Goal: Transaction & Acquisition: Purchase product/service

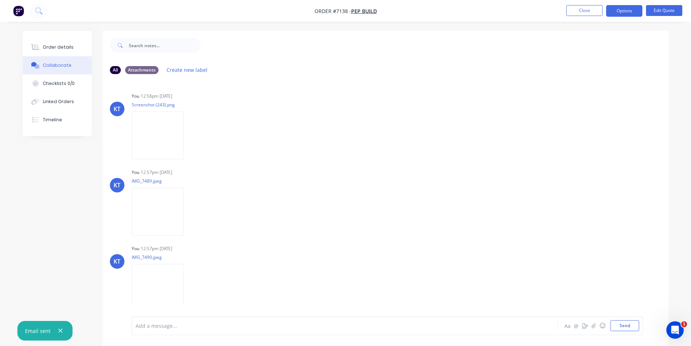
scroll to position [151, 0]
click at [597, 5] on button "Close" at bounding box center [584, 10] width 36 height 11
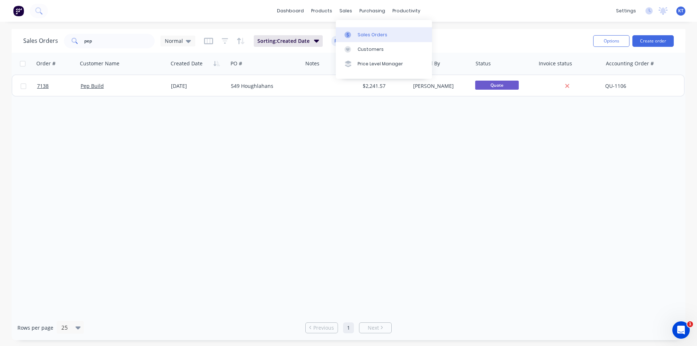
click at [357, 32] on div "Sales Orders" at bounding box center [372, 35] width 30 height 7
click at [123, 45] on input "pep" at bounding box center [119, 41] width 71 height 15
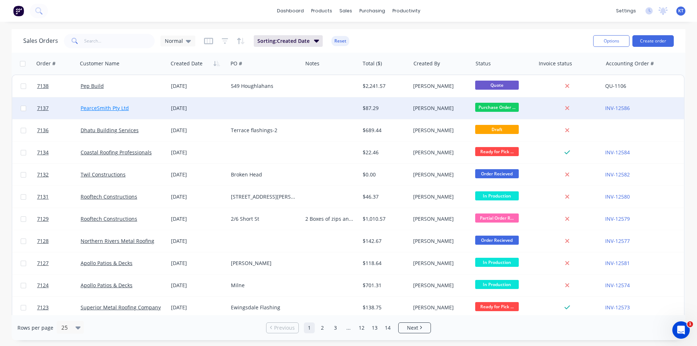
click at [126, 108] on link "PearceSmith Pty Ltd" at bounding box center [105, 107] width 48 height 7
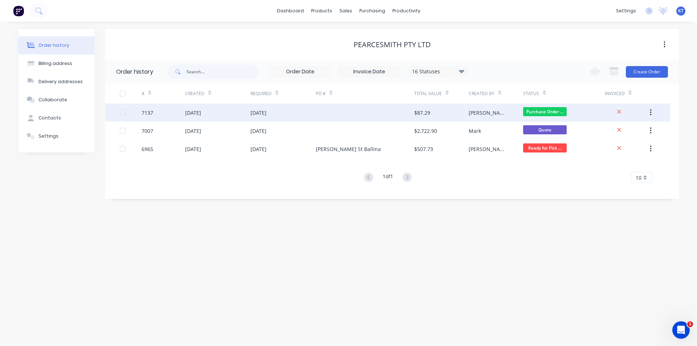
click at [397, 114] on div at bounding box center [365, 112] width 98 height 18
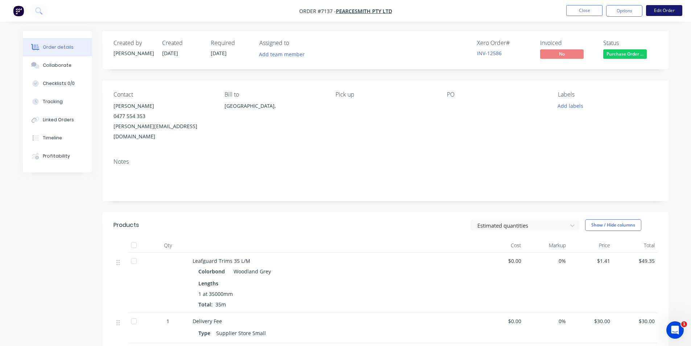
click at [657, 11] on button "Edit Order" at bounding box center [664, 10] width 36 height 11
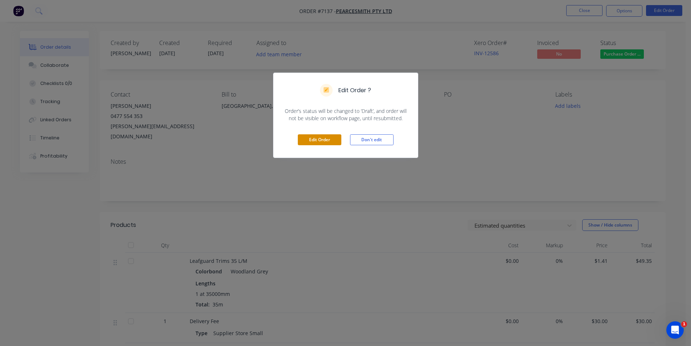
drag, startPoint x: 323, startPoint y: 134, endPoint x: 325, endPoint y: 138, distance: 4.7
click at [322, 134] on div "Edit Order Don't edit" at bounding box center [346, 140] width 144 height 36
drag, startPoint x: 312, startPoint y: 139, endPoint x: 394, endPoint y: 184, distance: 93.6
click at [312, 139] on button "Edit Order" at bounding box center [320, 139] width 44 height 11
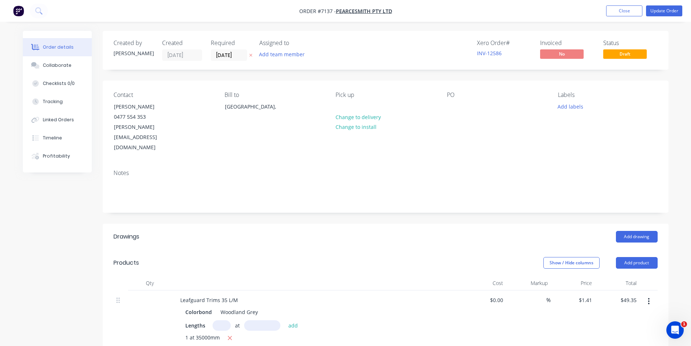
click at [650, 295] on button "button" at bounding box center [648, 301] width 17 height 13
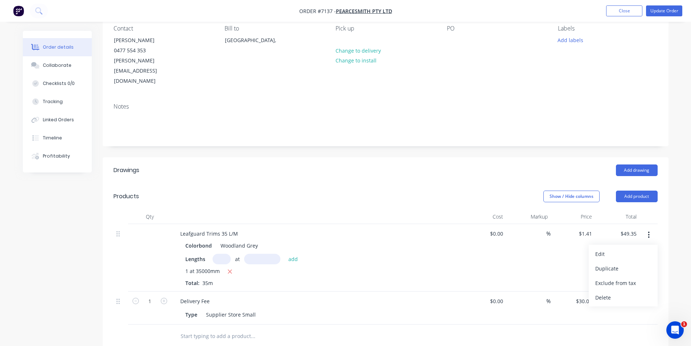
scroll to position [73, 0]
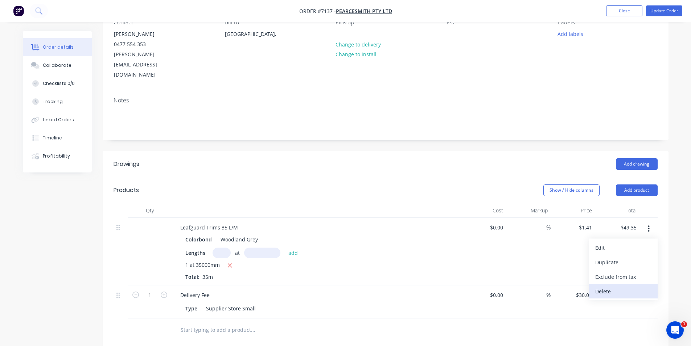
click at [625, 286] on div "Delete" at bounding box center [623, 291] width 56 height 11
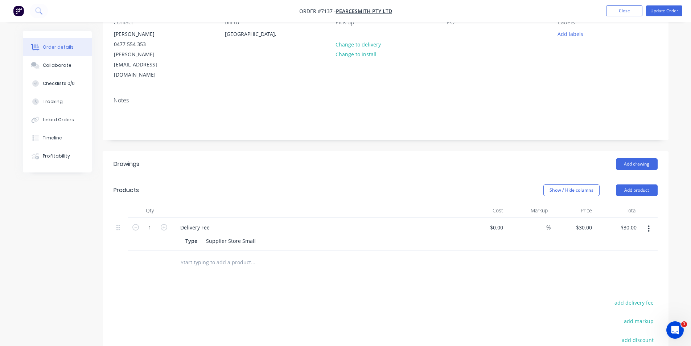
click at [652, 222] on button "button" at bounding box center [648, 228] width 17 height 13
click at [597, 286] on div "Delete" at bounding box center [623, 291] width 56 height 11
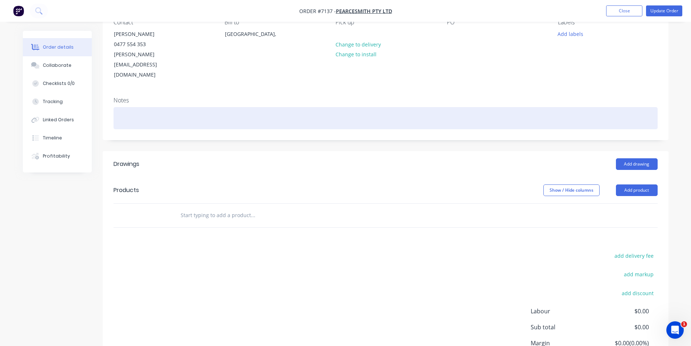
click at [152, 107] on div at bounding box center [386, 118] width 544 height 22
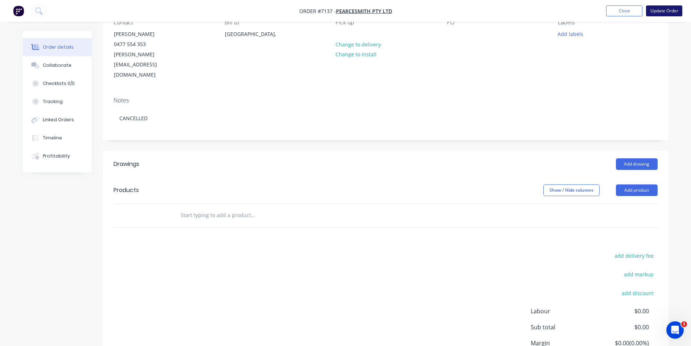
click at [659, 11] on button "Update Order" at bounding box center [664, 10] width 36 height 11
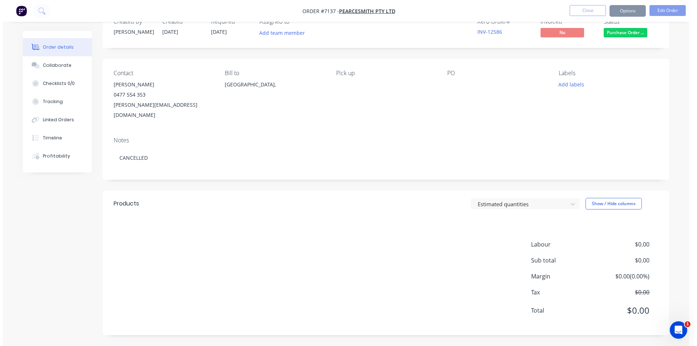
scroll to position [0, 0]
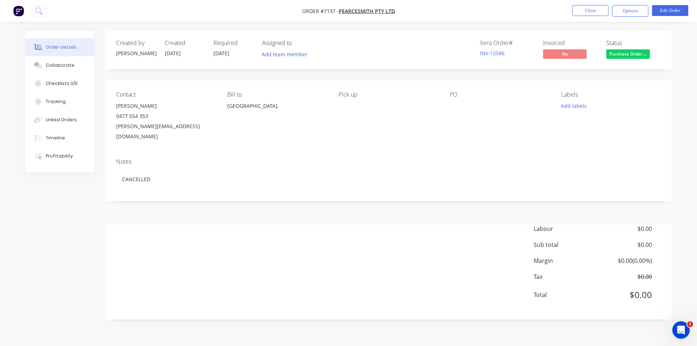
click at [636, 52] on span "Purchase Order ..." at bounding box center [628, 53] width 44 height 9
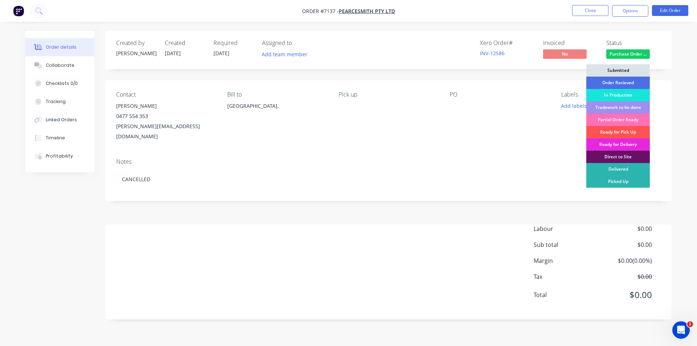
click at [679, 91] on div "Order details Collaborate Checklists 0/0 Tracking Linked Orders Timeline Profit…" at bounding box center [348, 173] width 697 height 346
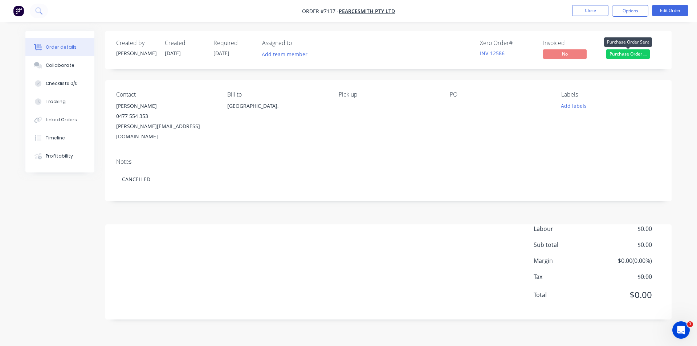
click at [635, 50] on span "Purchase Order ..." at bounding box center [628, 53] width 44 height 9
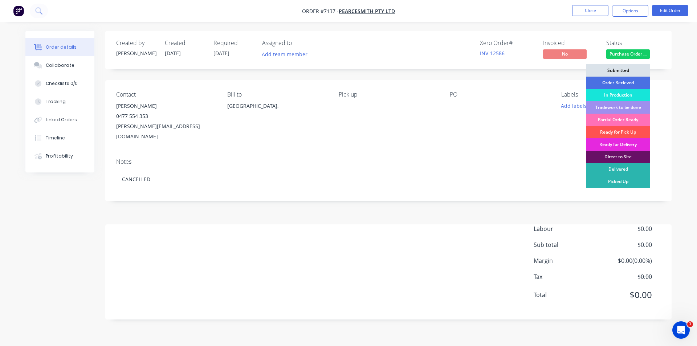
click at [623, 70] on div "Submitted" at bounding box center [617, 70] width 63 height 12
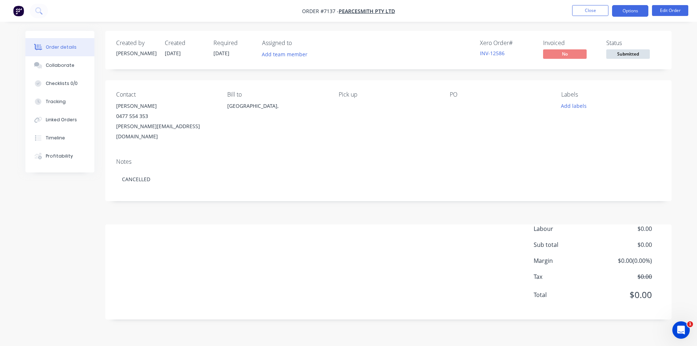
click at [626, 13] on button "Options" at bounding box center [630, 11] width 36 height 12
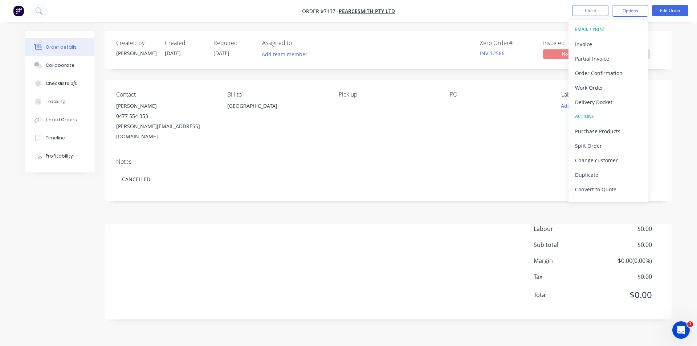
click at [654, 127] on div "Labels Add labels" at bounding box center [610, 116] width 99 height 50
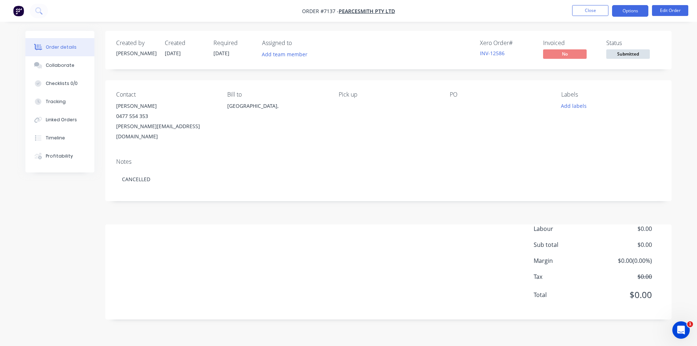
click at [629, 8] on button "Options" at bounding box center [630, 11] width 36 height 12
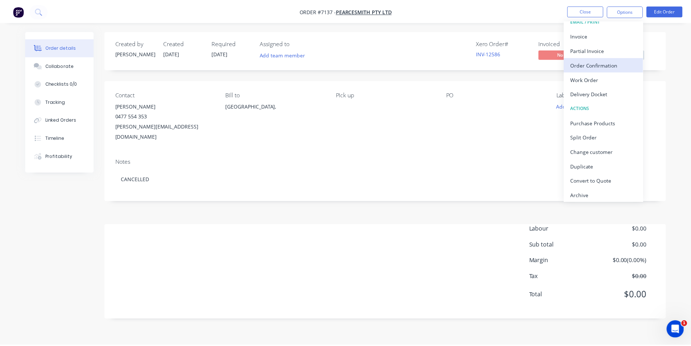
scroll to position [11, 0]
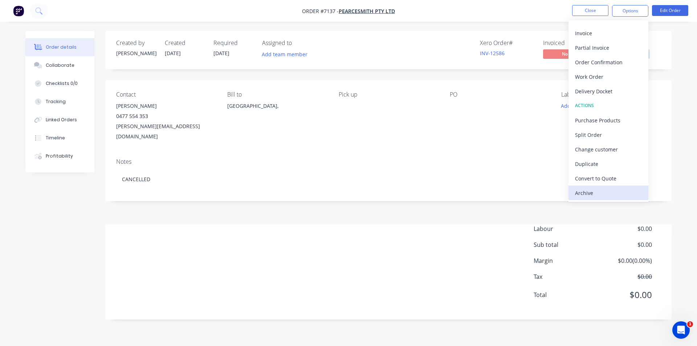
click at [605, 188] on div "Archive" at bounding box center [608, 193] width 67 height 11
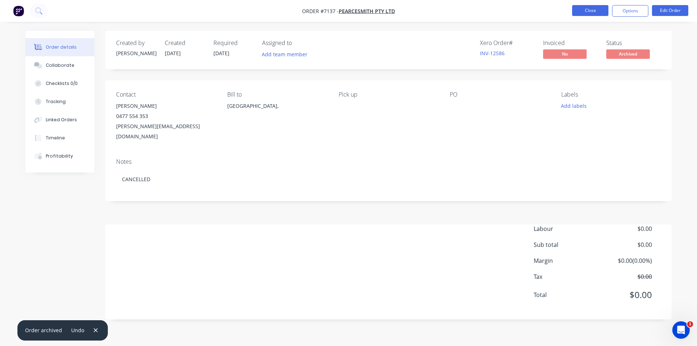
click at [589, 8] on button "Close" at bounding box center [590, 10] width 36 height 11
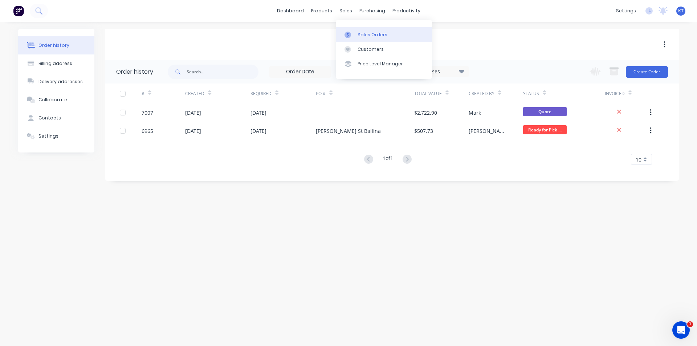
click at [361, 30] on link "Sales Orders" at bounding box center [384, 34] width 96 height 15
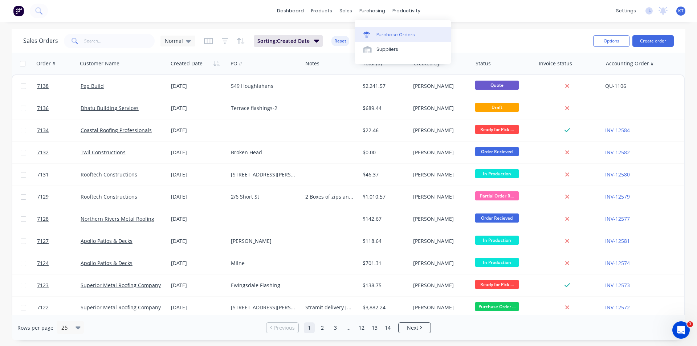
click at [387, 37] on div "Purchase Orders" at bounding box center [395, 35] width 38 height 7
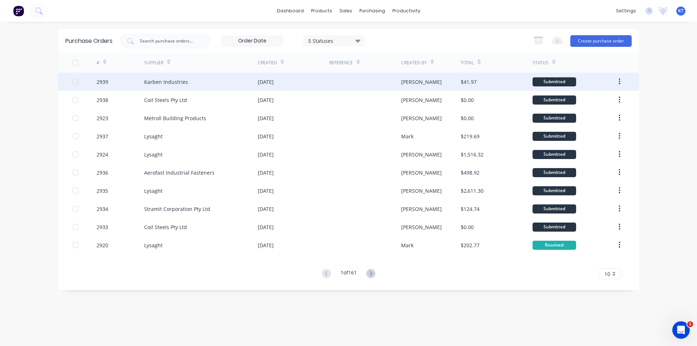
click at [624, 83] on button "button" at bounding box center [619, 81] width 17 height 13
click at [599, 98] on div "Archive" at bounding box center [593, 100] width 56 height 11
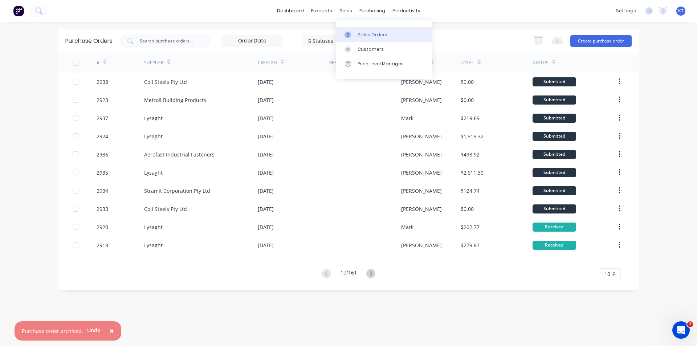
click at [349, 37] on icon at bounding box center [347, 35] width 7 height 7
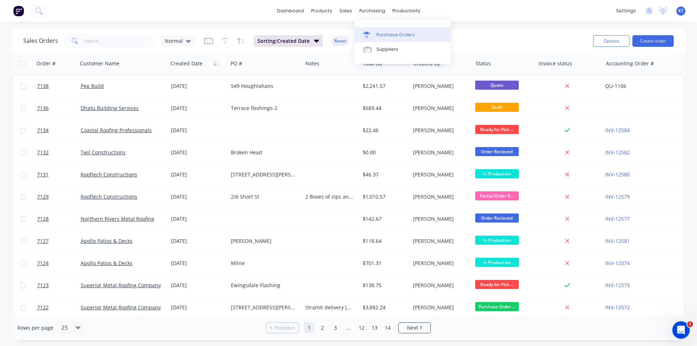
click at [385, 38] on link "Purchase Orders" at bounding box center [402, 34] width 96 height 15
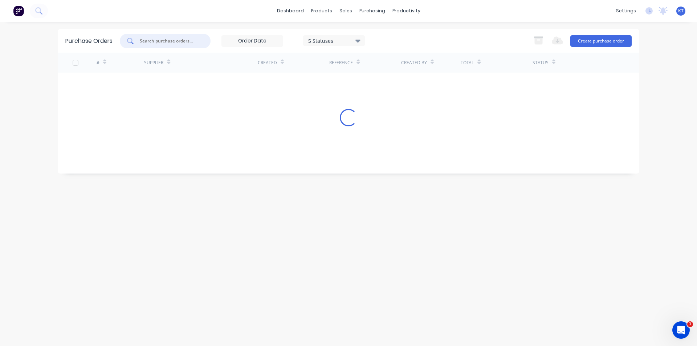
click at [156, 39] on input "text" at bounding box center [169, 40] width 60 height 7
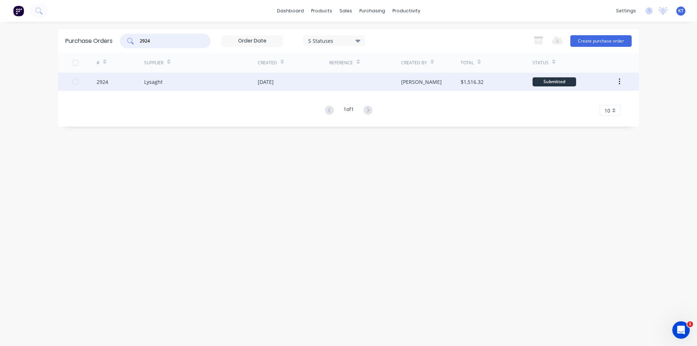
type input "2924"
click at [160, 87] on div "Lysaght" at bounding box center [201, 82] width 114 height 18
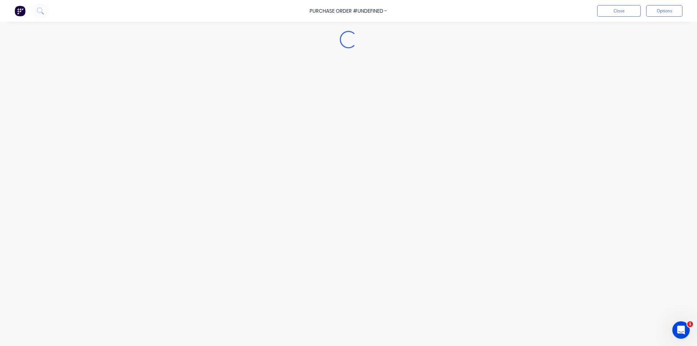
type textarea "x"
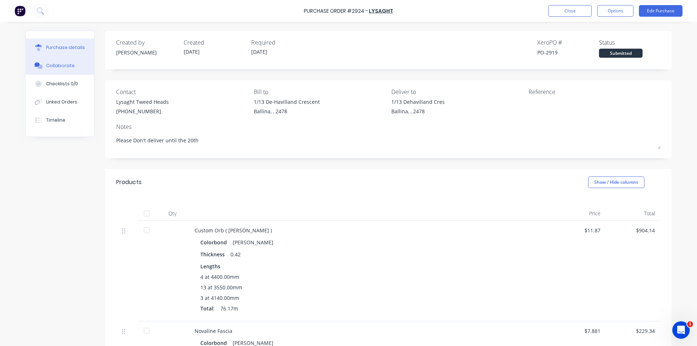
click at [61, 65] on div "Collaborate" at bounding box center [60, 65] width 29 height 7
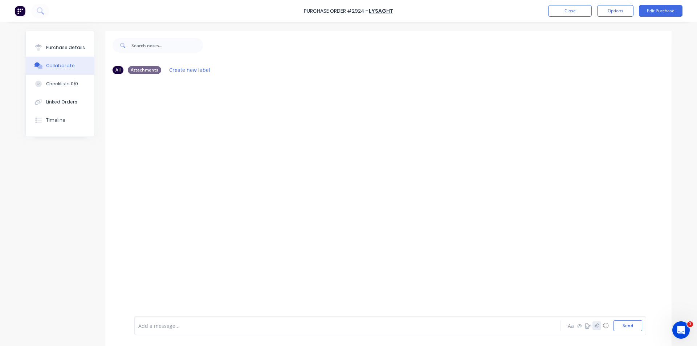
click at [594, 325] on icon "button" at bounding box center [596, 325] width 4 height 5
click at [628, 326] on button "Send" at bounding box center [627, 325] width 29 height 11
click at [556, 8] on button "Close" at bounding box center [570, 11] width 44 height 12
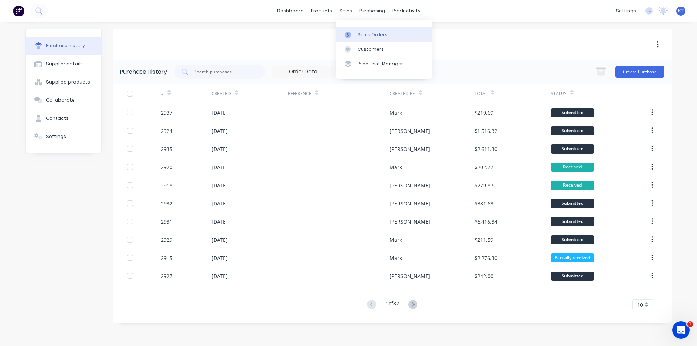
click at [363, 36] on div "Sales Orders" at bounding box center [372, 35] width 30 height 7
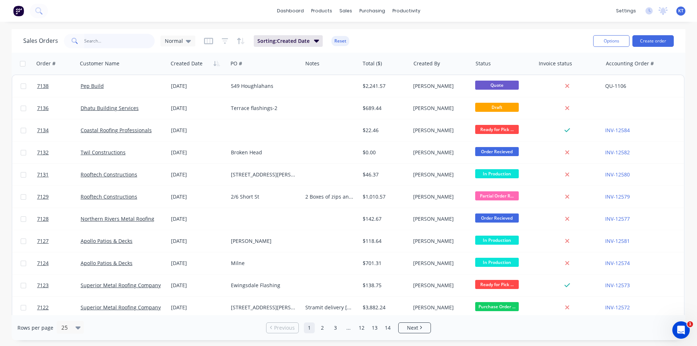
click at [130, 39] on input "text" at bounding box center [119, 41] width 71 height 15
click at [659, 43] on button "Create order" at bounding box center [652, 41] width 41 height 12
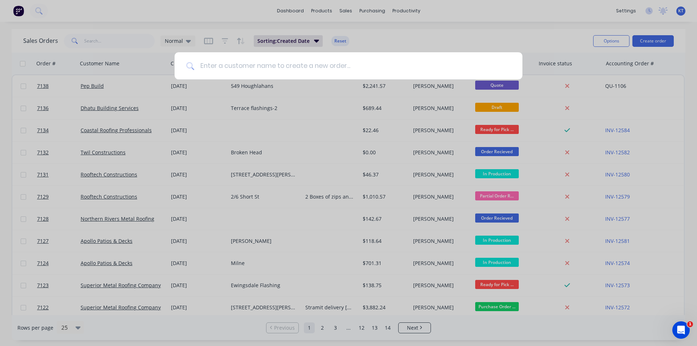
click at [380, 68] on input at bounding box center [352, 65] width 316 height 27
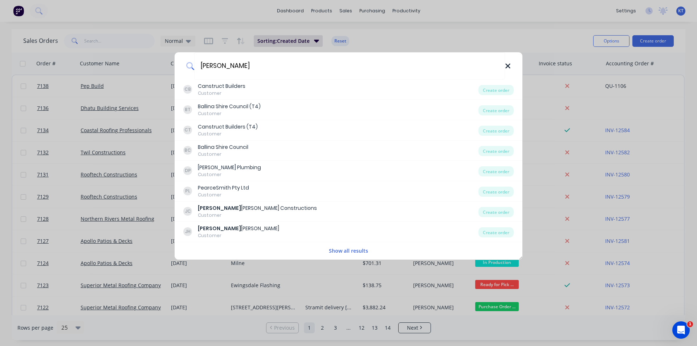
type input "[PERSON_NAME]"
drag, startPoint x: 509, startPoint y: 67, endPoint x: 500, endPoint y: 67, distance: 9.5
click at [509, 67] on icon at bounding box center [507, 65] width 5 height 5
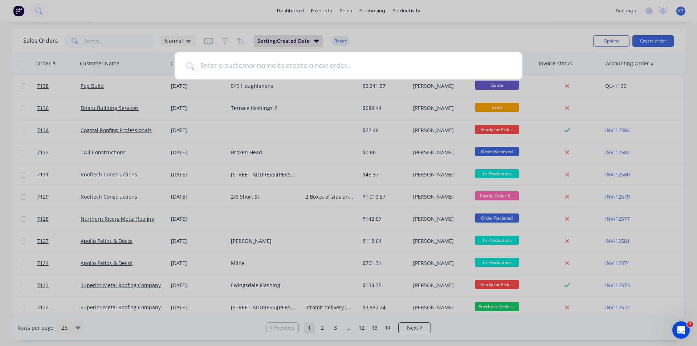
click at [254, 64] on input at bounding box center [352, 65] width 316 height 27
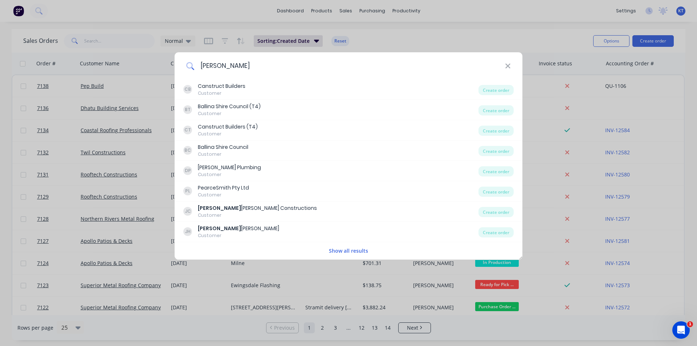
type input "[PERSON_NAME]"
click at [380, 25] on div "jason CB Canstruct Builders Customer Create order BT Ballina Shire Council (T4)…" at bounding box center [348, 173] width 697 height 346
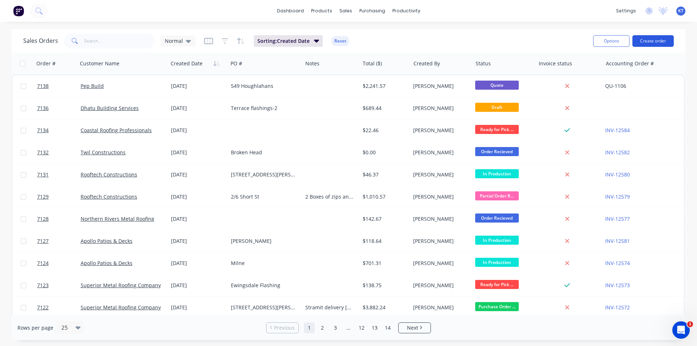
click at [654, 44] on button "Create order" at bounding box center [652, 41] width 41 height 12
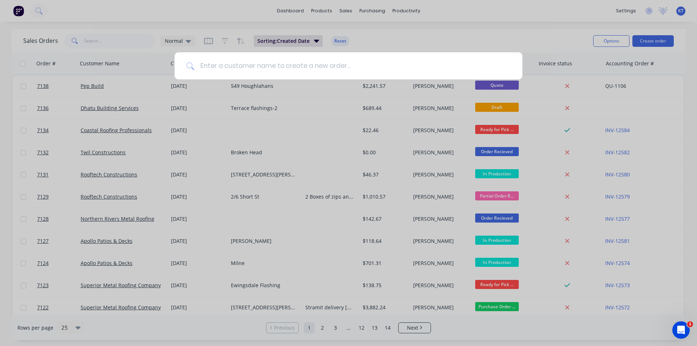
click at [271, 70] on input at bounding box center [352, 65] width 316 height 27
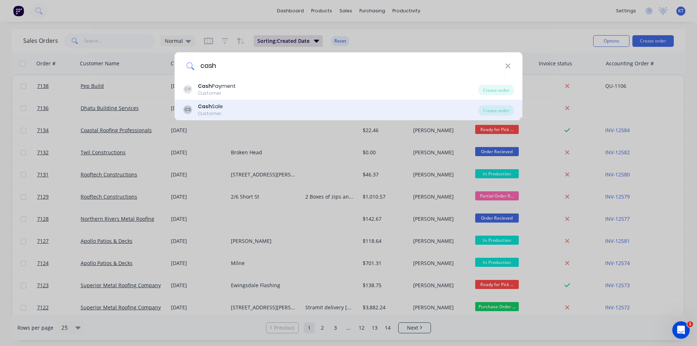
type input "cash"
click at [254, 110] on div "CS Cash Sale Customer" at bounding box center [330, 110] width 295 height 14
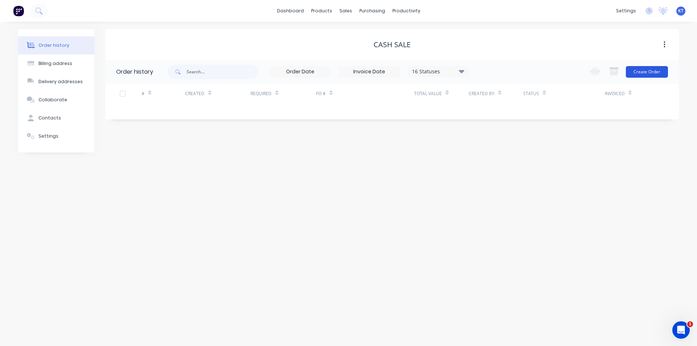
click at [649, 71] on button "Create Order" at bounding box center [647, 72] width 42 height 12
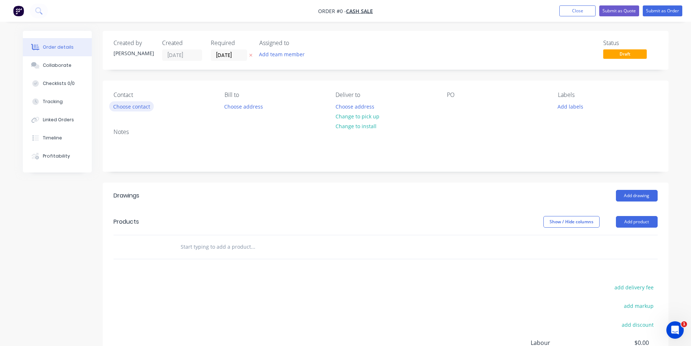
click at [138, 107] on button "Choose contact" at bounding box center [131, 106] width 45 height 10
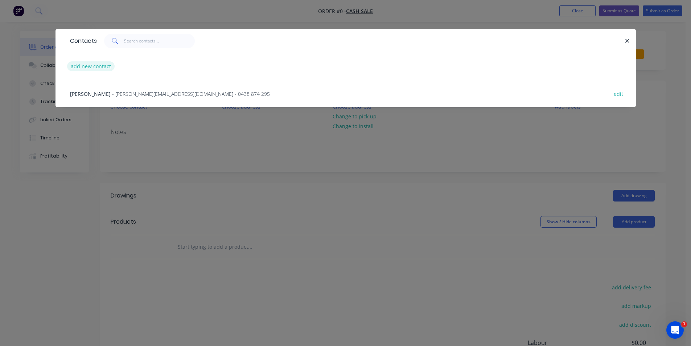
click at [99, 66] on button "add new contact" at bounding box center [91, 66] width 48 height 10
select select "AU"
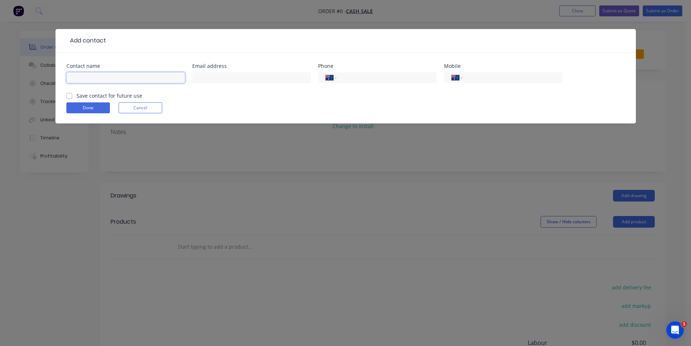
click at [132, 79] on input "text" at bounding box center [125, 77] width 119 height 11
type input "[PERSON_NAME]"
click at [375, 77] on input "tel" at bounding box center [385, 78] width 87 height 8
drag, startPoint x: 376, startPoint y: 77, endPoint x: 332, endPoint y: 79, distance: 43.2
click at [334, 79] on div "International Afghanistan Åland Islands Albania Algeria American Samoa Andorra …" at bounding box center [377, 77] width 119 height 11
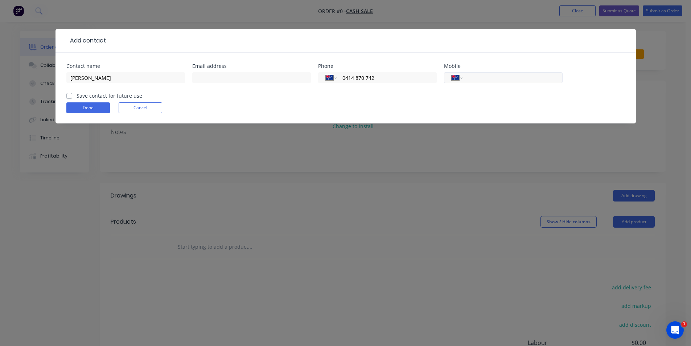
type input "0414 870 742"
click at [518, 78] on input "tel" at bounding box center [511, 78] width 87 height 8
paste input "0414 870 742"
type input "0414 870 742"
click at [77, 93] on label "Save contact for future use" at bounding box center [110, 96] width 66 height 8
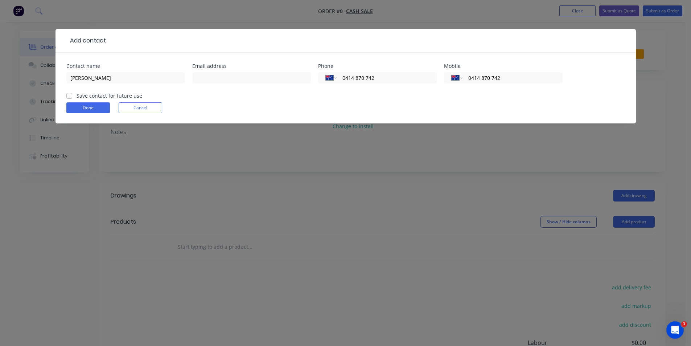
click at [70, 93] on input "Save contact for future use" at bounding box center [69, 95] width 6 height 7
checkbox input "true"
click at [81, 106] on button "Done" at bounding box center [88, 107] width 44 height 11
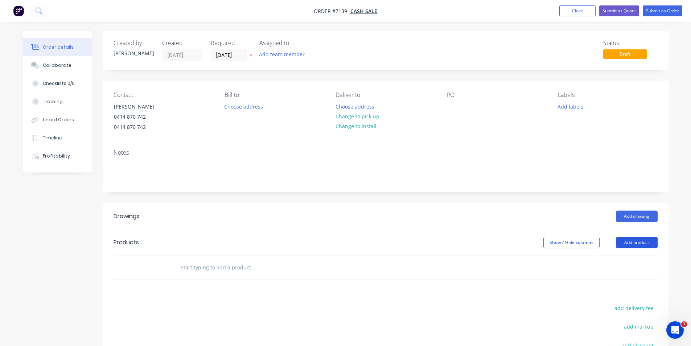
click at [633, 244] on button "Add product" at bounding box center [637, 243] width 42 height 12
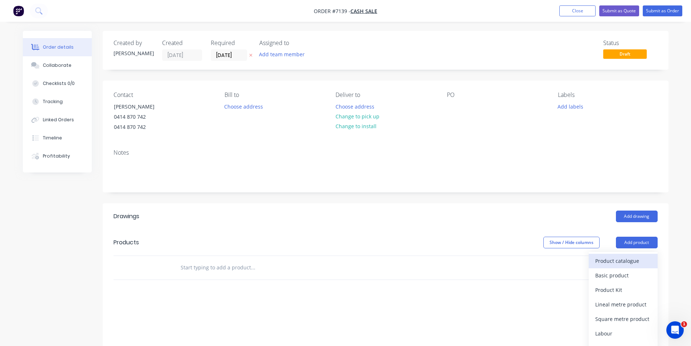
click at [625, 262] on div "Product catalogue" at bounding box center [623, 260] width 56 height 11
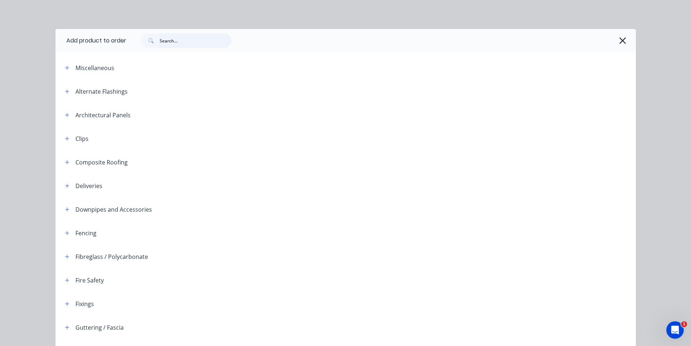
click at [193, 41] on input "text" at bounding box center [196, 40] width 72 height 15
type input "half"
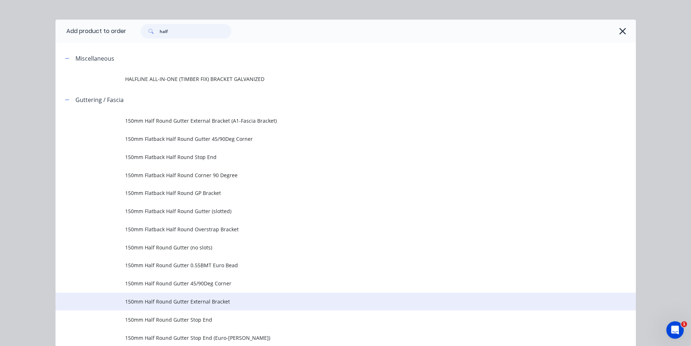
scroll to position [36, 0]
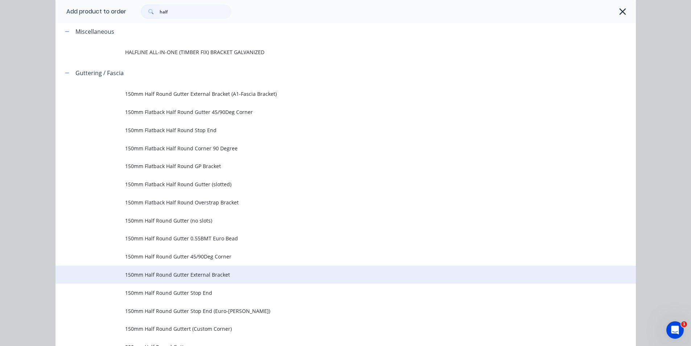
click at [232, 274] on span "150mm Half Round Gutter External Bracket" at bounding box center [329, 275] width 409 height 8
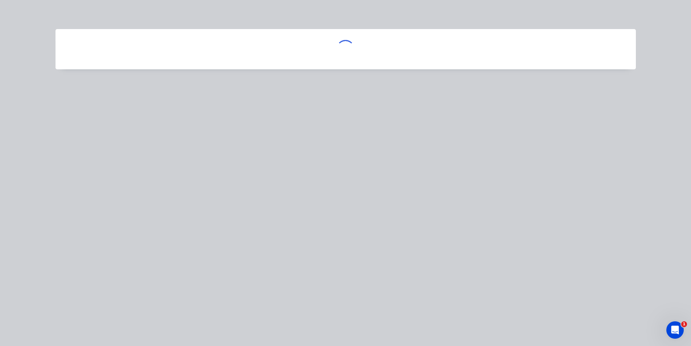
scroll to position [0, 0]
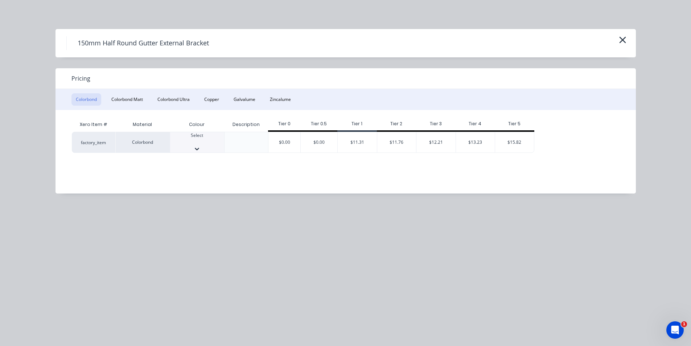
click at [200, 141] on div at bounding box center [197, 142] width 54 height 7
click at [514, 141] on div "$15.82" at bounding box center [514, 144] width 39 height 25
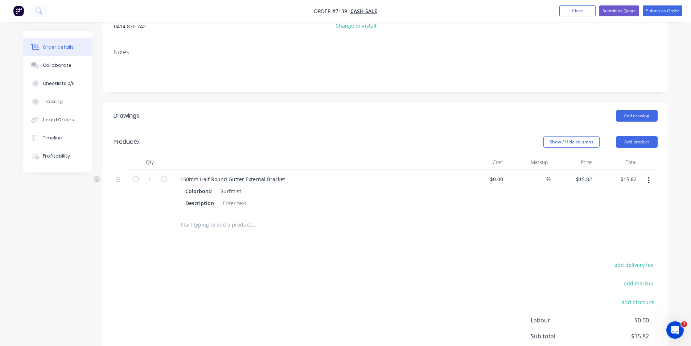
scroll to position [0, 0]
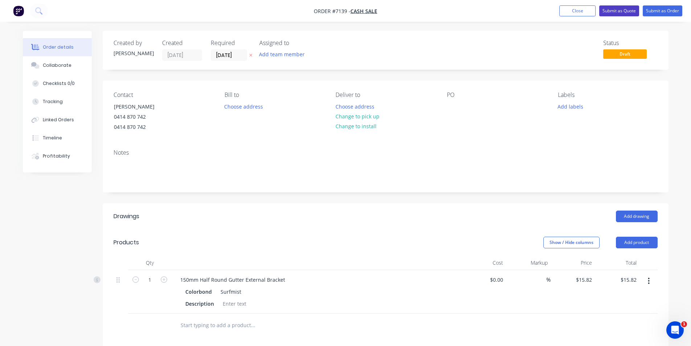
click at [623, 12] on button "Submit as Quote" at bounding box center [619, 10] width 40 height 11
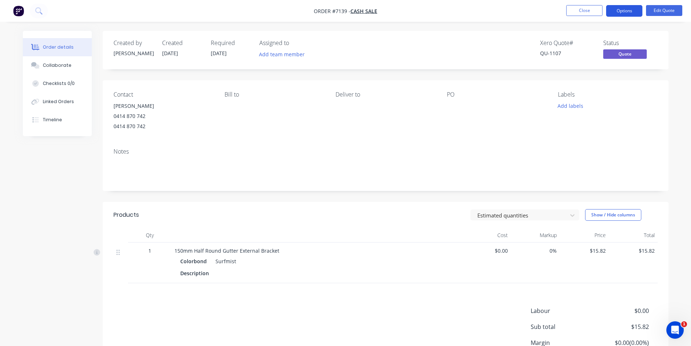
click at [621, 15] on button "Options" at bounding box center [624, 11] width 36 height 12
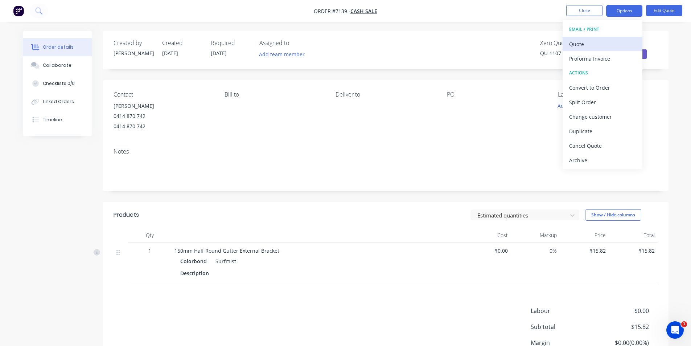
click at [594, 45] on div "Quote" at bounding box center [602, 44] width 67 height 11
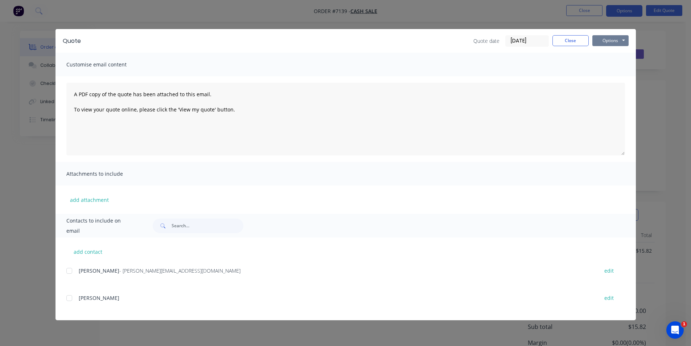
click at [607, 43] on button "Options" at bounding box center [610, 40] width 36 height 11
click at [619, 67] on button "Print" at bounding box center [615, 66] width 46 height 12
click at [571, 34] on div "Quote Quote date 09/10/25 Close Options Preview Print Email" at bounding box center [346, 41] width 581 height 24
click at [576, 36] on button "Close" at bounding box center [571, 40] width 36 height 11
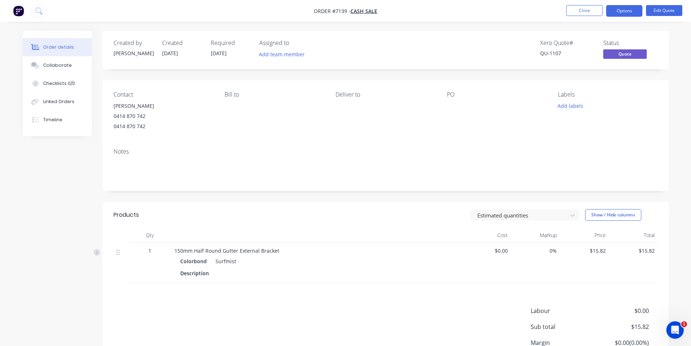
click at [581, 17] on nav "Order #7139 - Cash Sale Close Options Edit Quote" at bounding box center [345, 11] width 691 height 22
click at [585, 13] on button "Close" at bounding box center [584, 10] width 36 height 11
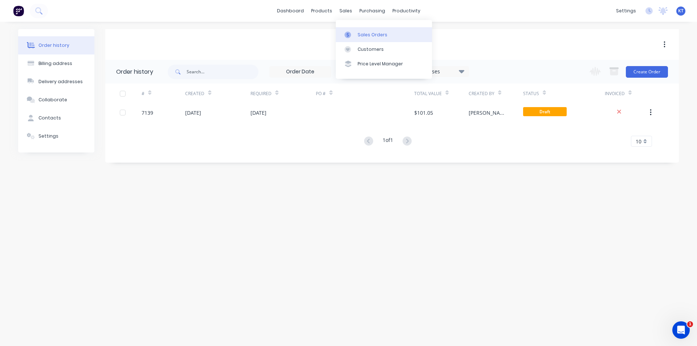
click at [366, 34] on div "Sales Orders" at bounding box center [372, 35] width 30 height 7
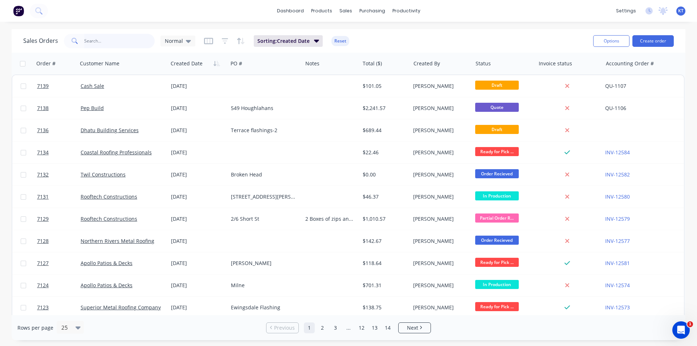
click at [96, 43] on input "text" at bounding box center [119, 41] width 71 height 15
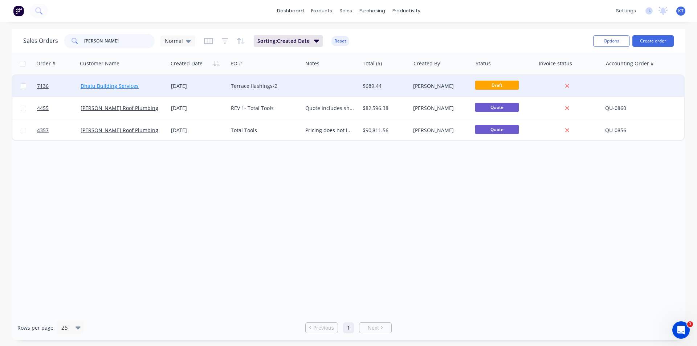
type input "nathan"
click at [93, 82] on link "Dhatu Building Services" at bounding box center [110, 85] width 58 height 7
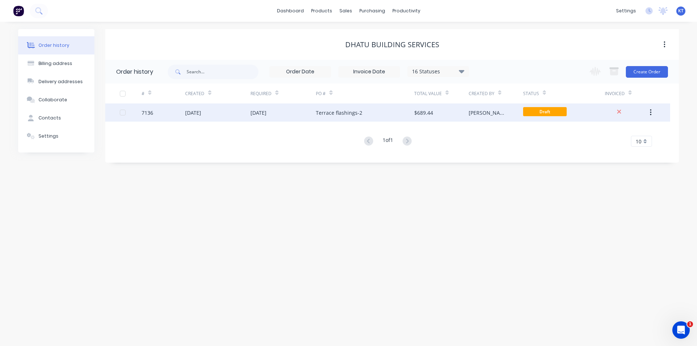
click at [364, 110] on div "Terrace flashings-2" at bounding box center [365, 112] width 98 height 18
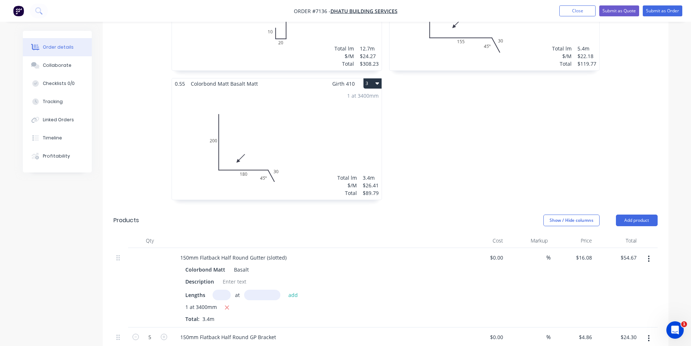
scroll to position [327, 0]
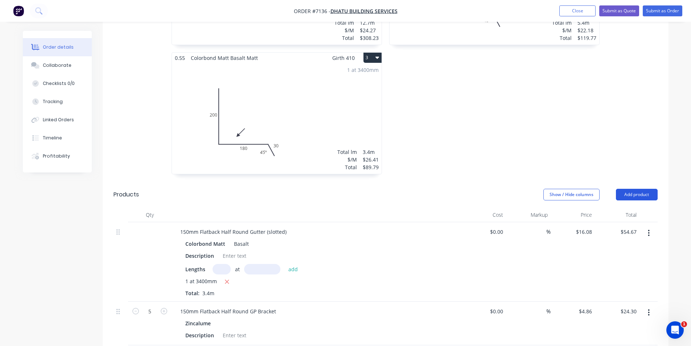
click at [649, 189] on button "Add product" at bounding box center [637, 195] width 42 height 12
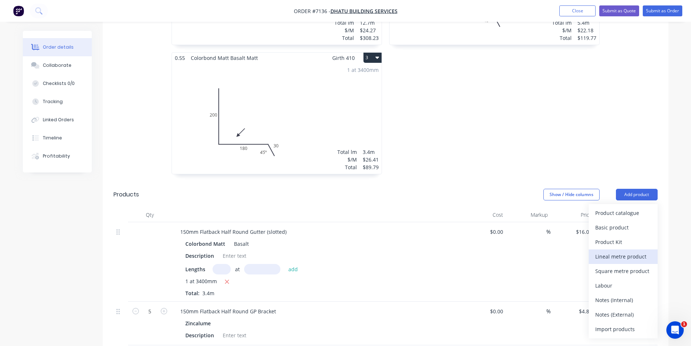
click at [644, 251] on div "Lineal metre product" at bounding box center [623, 256] width 56 height 11
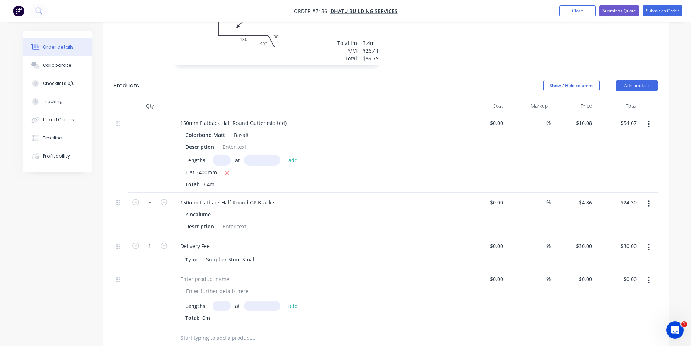
scroll to position [581, 0]
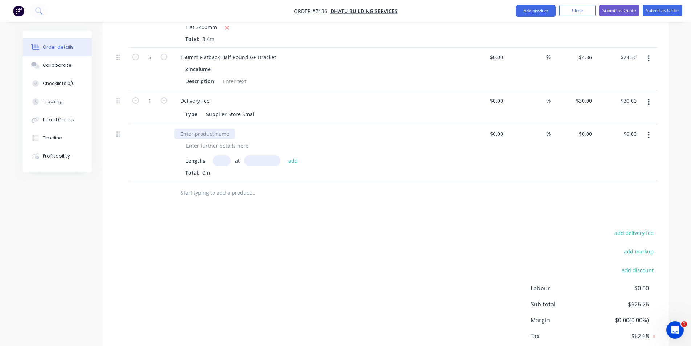
click at [208, 128] on div at bounding box center [205, 133] width 61 height 11
click at [198, 140] on div at bounding box center [217, 145] width 74 height 11
click at [224, 155] on input "text" at bounding box center [222, 160] width 18 height 11
type input "5"
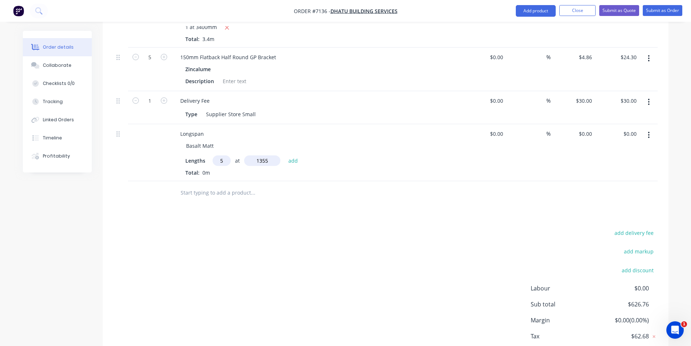
type input "1355"
click at [285, 155] on button "add" at bounding box center [293, 160] width 17 height 10
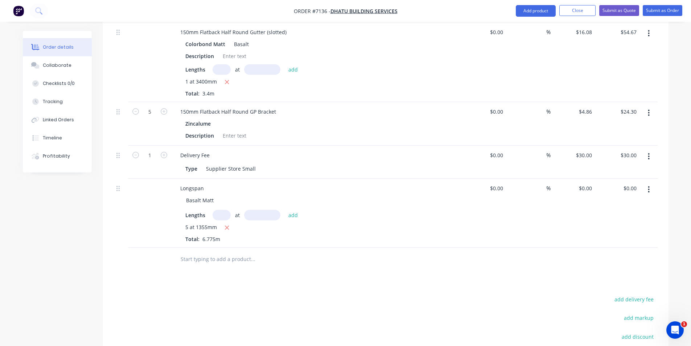
scroll to position [472, 0]
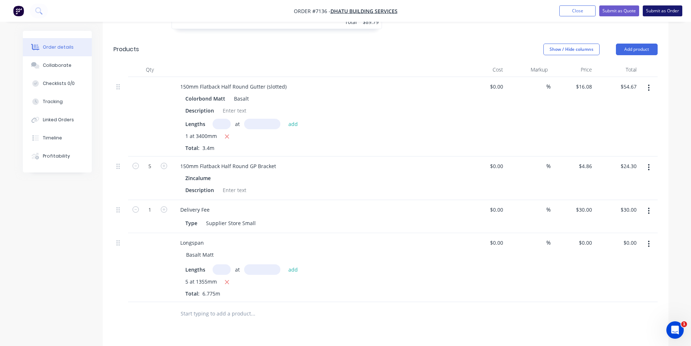
click at [651, 11] on button "Submit as Order" at bounding box center [663, 10] width 40 height 11
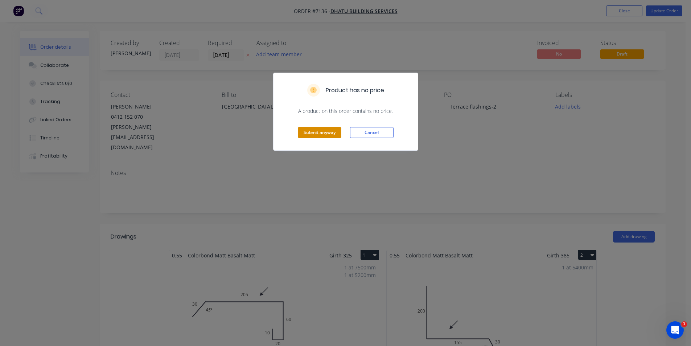
click at [309, 128] on button "Submit anyway" at bounding box center [320, 132] width 44 height 11
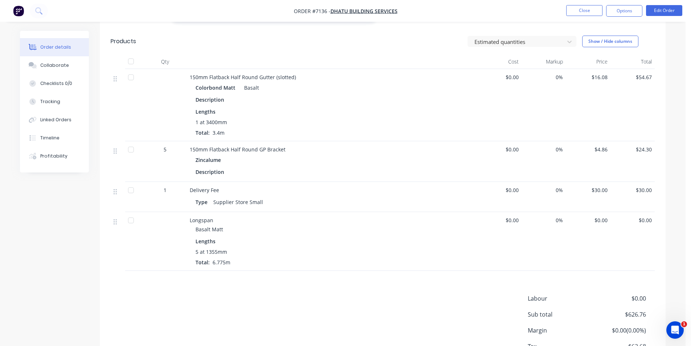
scroll to position [508, 0]
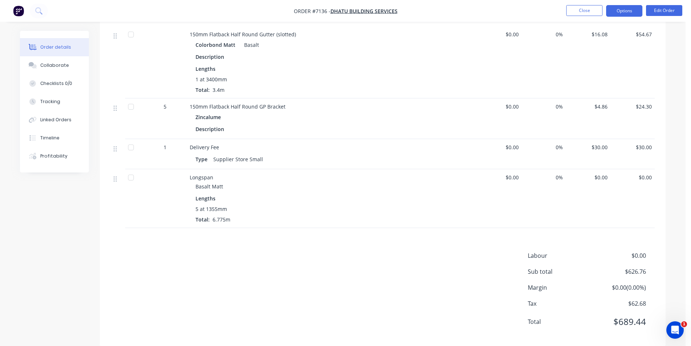
click at [612, 14] on button "Options" at bounding box center [624, 11] width 36 height 12
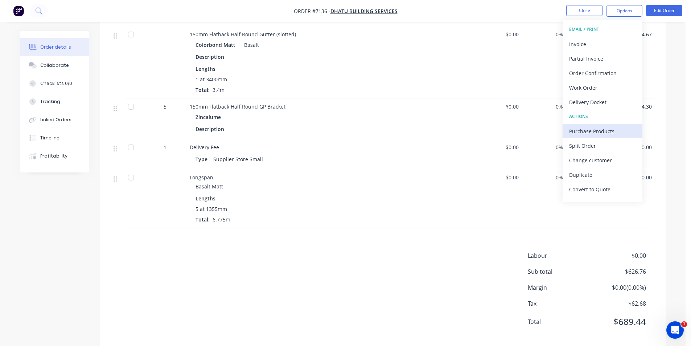
click at [575, 134] on div "Purchase Products" at bounding box center [602, 131] width 67 height 11
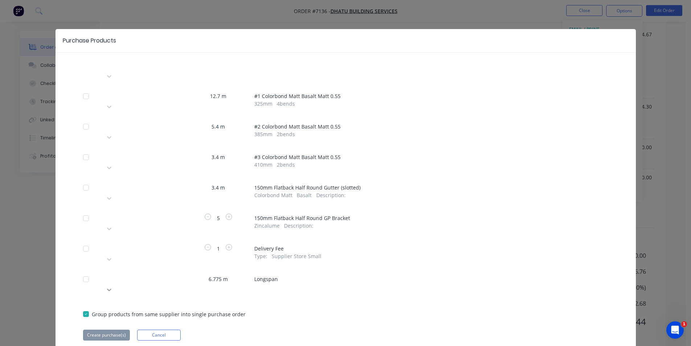
click at [116, 284] on div at bounding box center [109, 290] width 13 height 12
type input "stram"
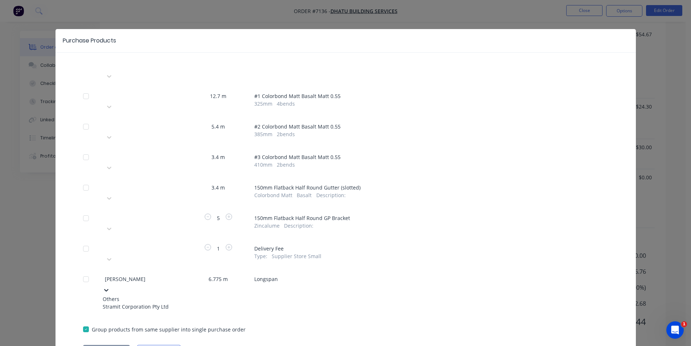
click at [171, 303] on div "Stramit Corporation Pty Ltd" at bounding box center [143, 307] width 80 height 8
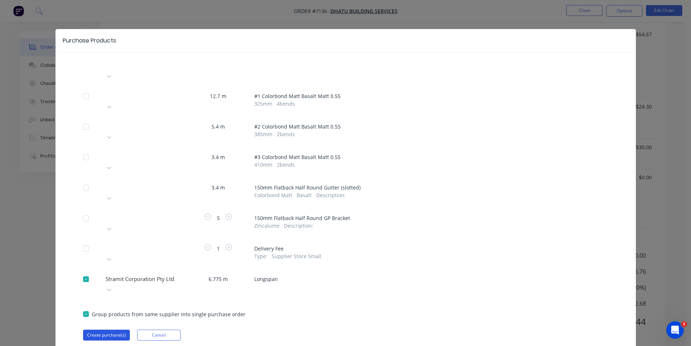
click at [111, 329] on button "Create purchase(s)" at bounding box center [106, 334] width 47 height 11
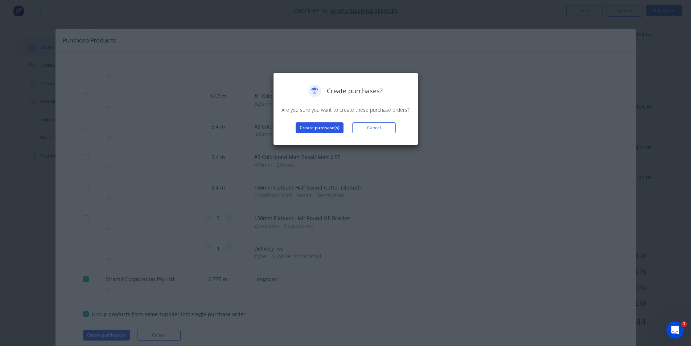
click at [321, 126] on button "Create purchase(s)" at bounding box center [320, 127] width 48 height 11
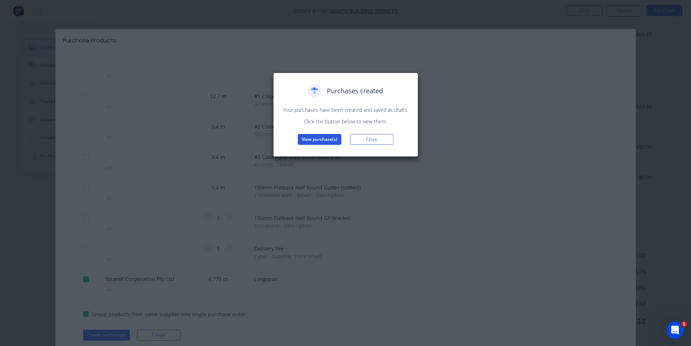
click at [307, 140] on button "View purchase(s)" at bounding box center [320, 139] width 44 height 11
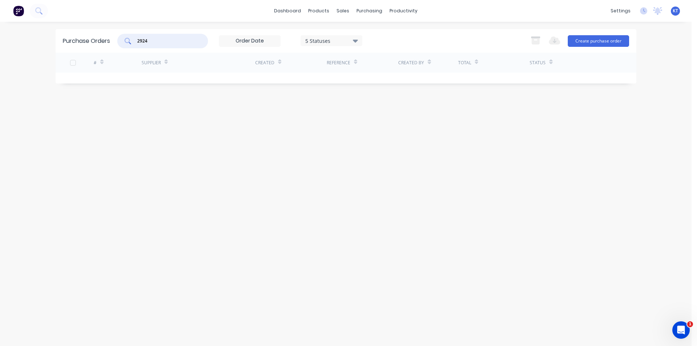
drag, startPoint x: 179, startPoint y: 44, endPoint x: 44, endPoint y: 44, distance: 134.2
click at [44, 44] on div "dashboard products sales purchasing productivity dashboard products Product Cat…" at bounding box center [345, 173] width 691 height 346
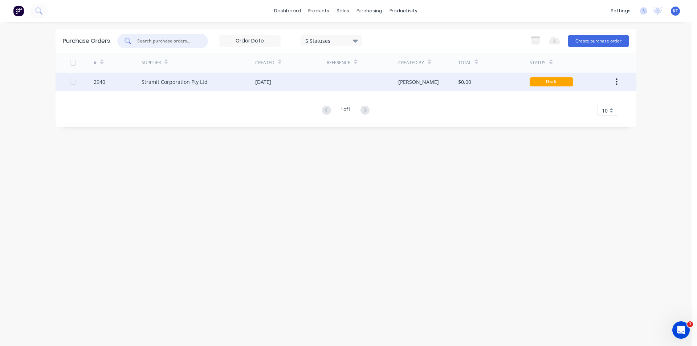
click at [176, 79] on div "Stramit Corporation Pty Ltd" at bounding box center [175, 82] width 66 height 8
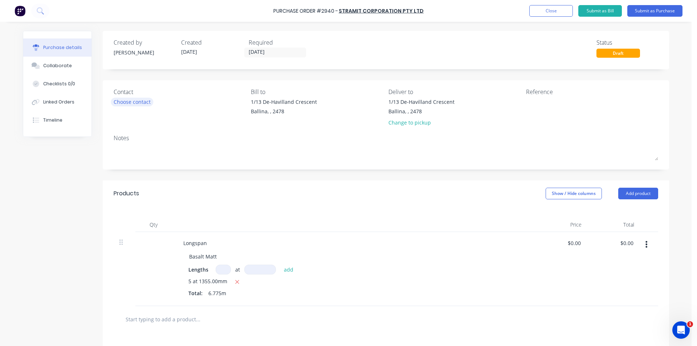
click at [128, 101] on div "Choose contact" at bounding box center [132, 102] width 37 height 8
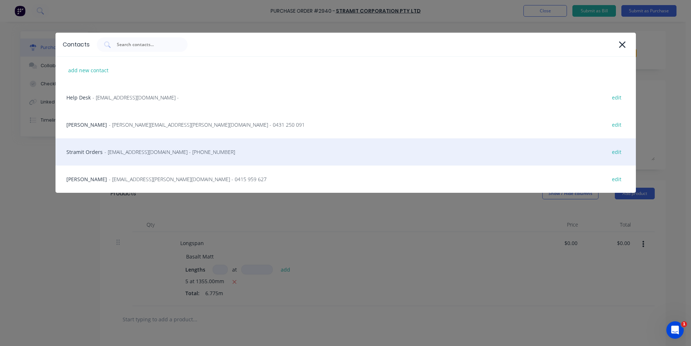
click at [190, 160] on div "Stramit Orders - sales.crestmead@stramit.com.au - (07) 3803 9999 edit" at bounding box center [346, 151] width 581 height 27
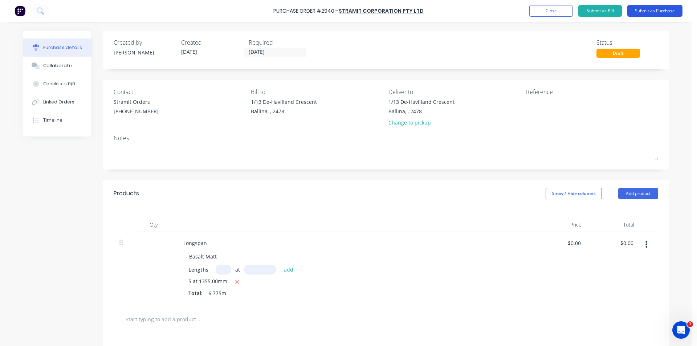
click at [671, 10] on button "Submit as Purchase" at bounding box center [654, 11] width 55 height 12
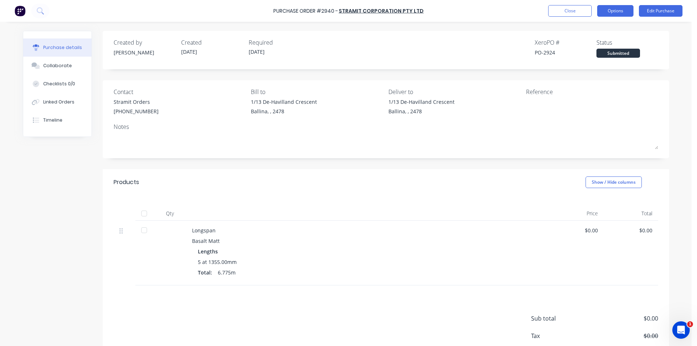
click at [608, 11] on button "Options" at bounding box center [615, 11] width 36 height 12
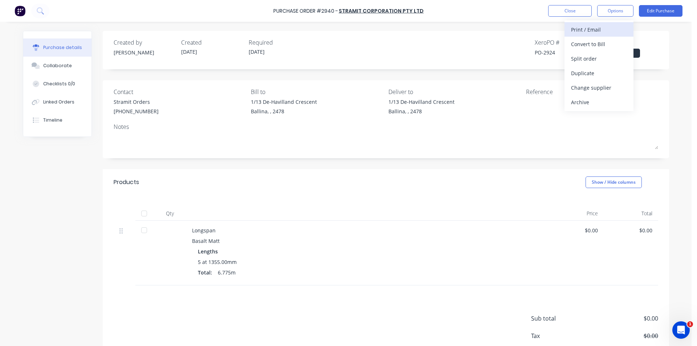
click at [606, 26] on div "Print / Email" at bounding box center [599, 29] width 56 height 11
click at [582, 51] on button "Without pricing" at bounding box center [598, 58] width 69 height 15
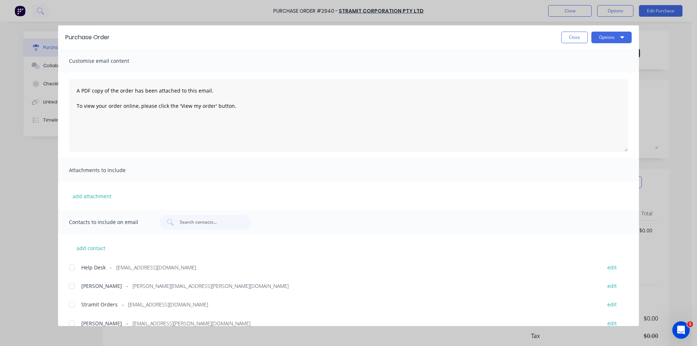
click at [70, 305] on div at bounding box center [72, 304] width 15 height 15
click at [626, 37] on button "Options" at bounding box center [611, 38] width 40 height 12
click at [619, 79] on div "Email" at bounding box center [597, 84] width 56 height 11
click at [572, 34] on button "Close" at bounding box center [574, 38] width 26 height 12
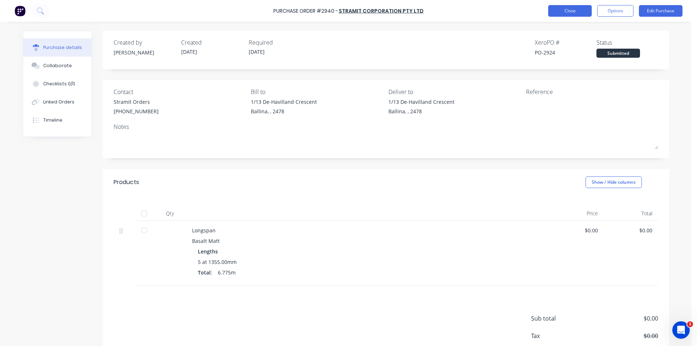
click at [572, 8] on button "Close" at bounding box center [570, 11] width 44 height 12
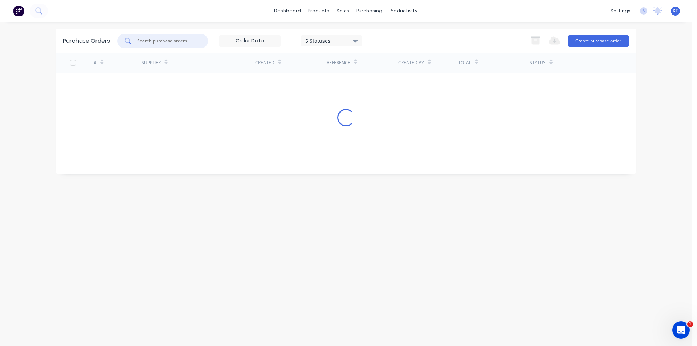
click at [178, 39] on input "text" at bounding box center [166, 40] width 60 height 7
type input "rooftech"
click at [357, 45] on link "Customers" at bounding box center [381, 49] width 96 height 15
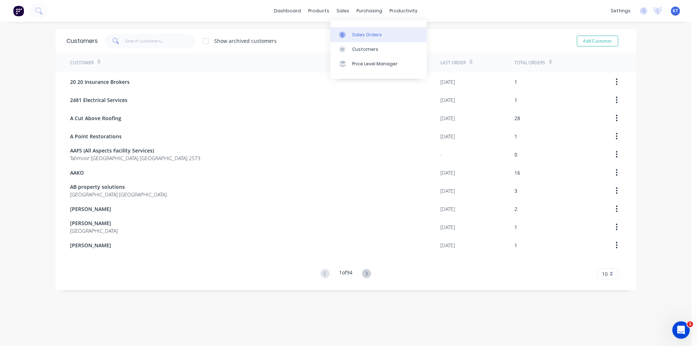
click at [346, 33] on div at bounding box center [344, 35] width 11 height 7
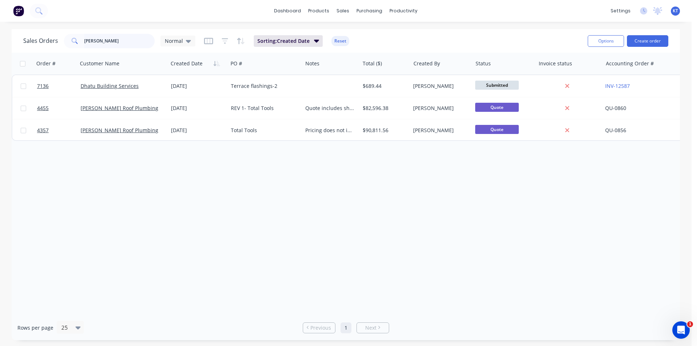
click at [118, 37] on input "nathan" at bounding box center [119, 41] width 71 height 15
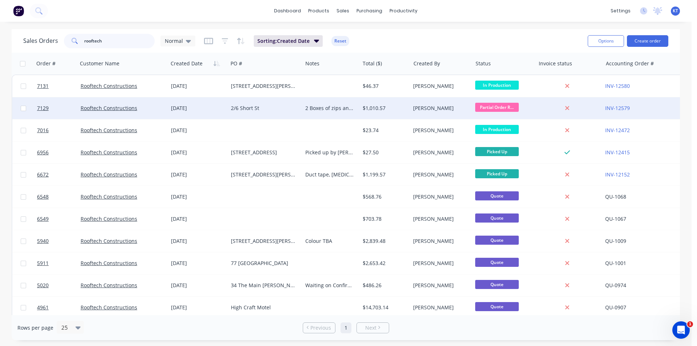
type input "rooftech"
click at [384, 117] on div "$1,010.57" at bounding box center [385, 108] width 51 height 22
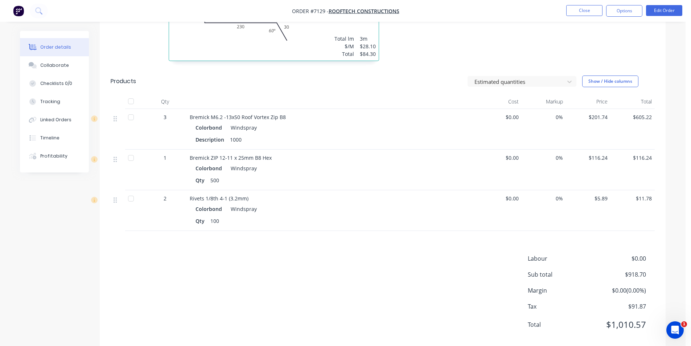
scroll to position [558, 0]
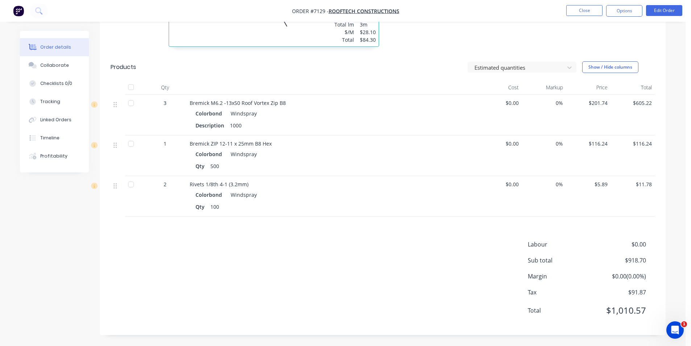
click at [133, 102] on div at bounding box center [131, 103] width 15 height 15
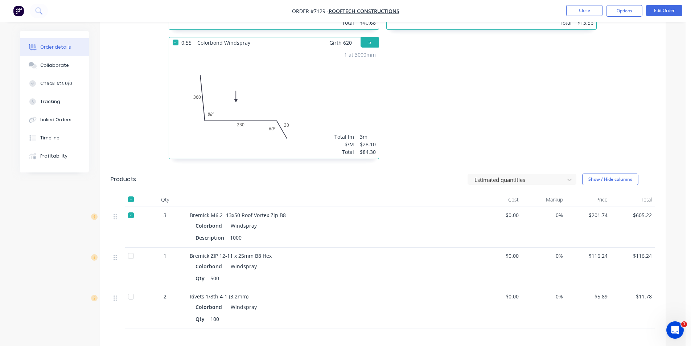
scroll to position [377, 0]
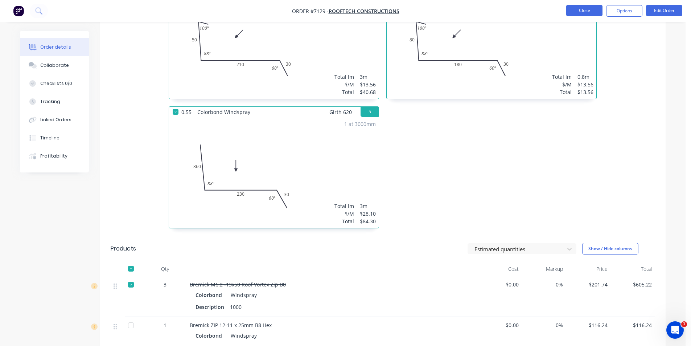
click at [590, 9] on button "Close" at bounding box center [584, 10] width 36 height 11
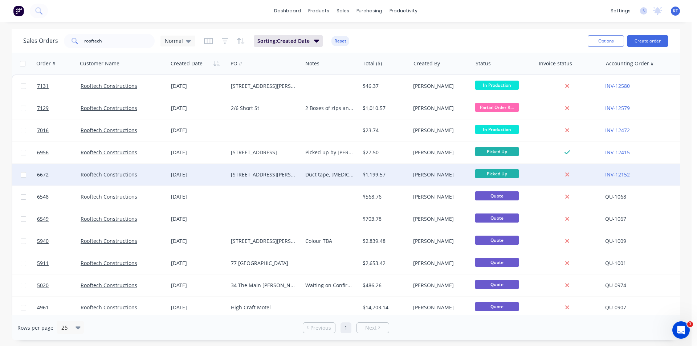
click at [338, 178] on div "Duct tape, Fascia, gp brackets picked up 11/09/25 Gutters are scratched and cus…" at bounding box center [330, 175] width 57 height 22
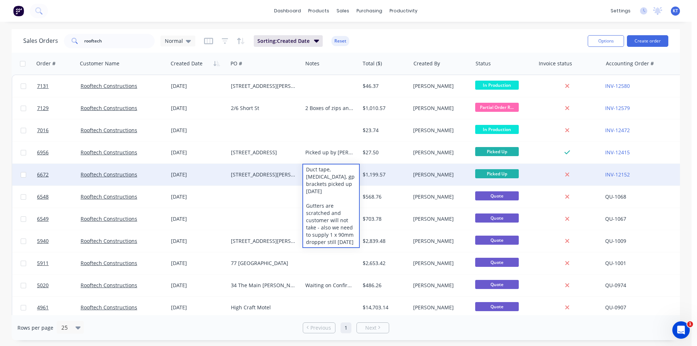
click at [391, 177] on div "$1,199.57" at bounding box center [383, 174] width 42 height 7
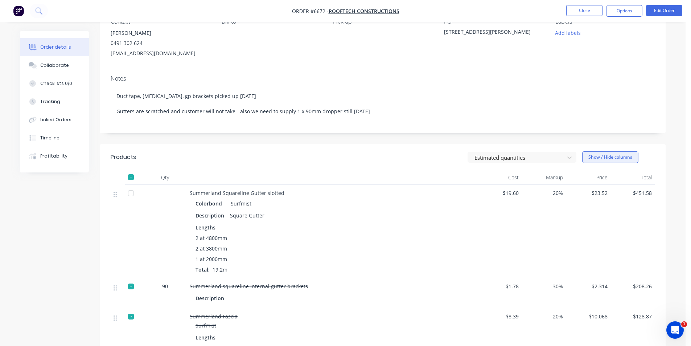
scroll to position [73, 0]
click at [592, 17] on nav "Order #6672 - Rooftech Constructions Close Options Edit Order" at bounding box center [345, 11] width 691 height 22
click at [590, 13] on button "Close" at bounding box center [584, 10] width 36 height 11
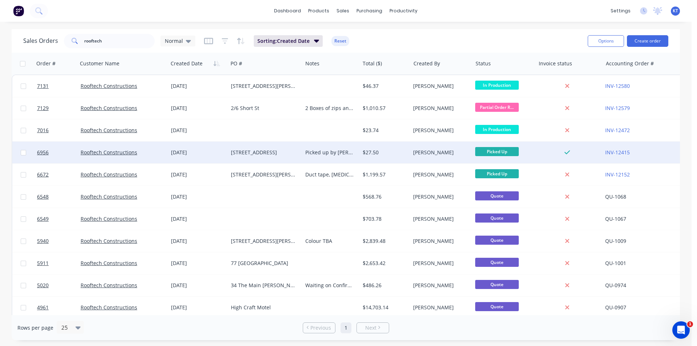
click at [321, 151] on div "Picked up by SAM" at bounding box center [329, 152] width 49 height 7
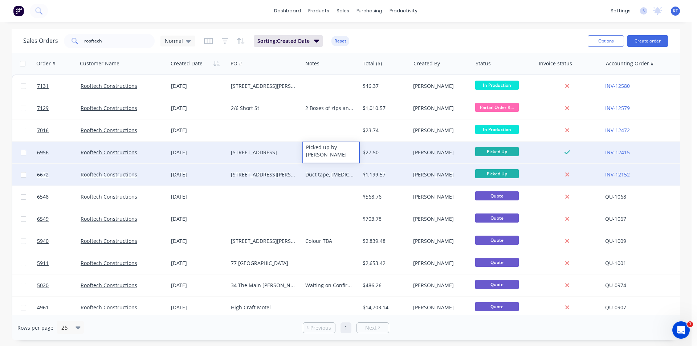
click at [225, 164] on div "27 Aug 2025" at bounding box center [198, 175] width 60 height 22
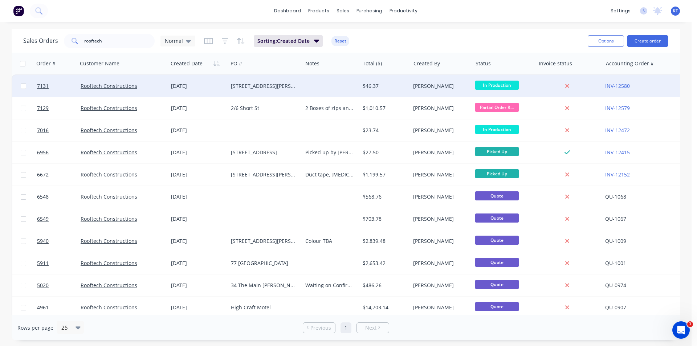
click at [284, 81] on div "[STREET_ADDRESS][PERSON_NAME]" at bounding box center [265, 86] width 74 height 22
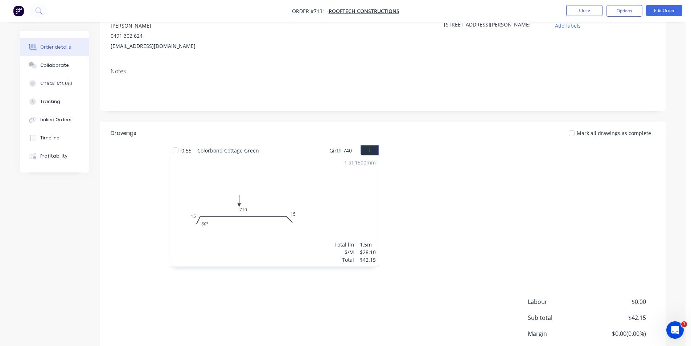
scroll to position [29, 0]
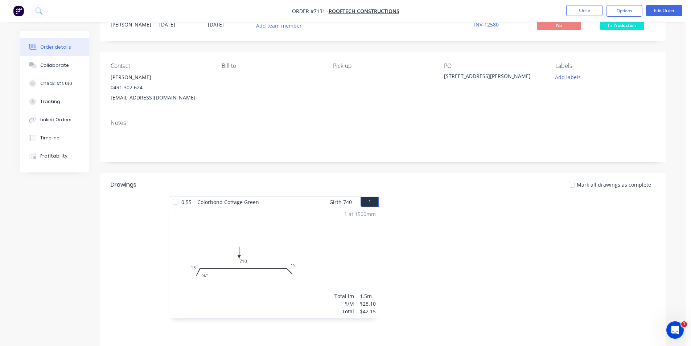
click at [173, 201] on div at bounding box center [175, 201] width 15 height 15
click at [618, 22] on span "In Production" at bounding box center [622, 25] width 44 height 9
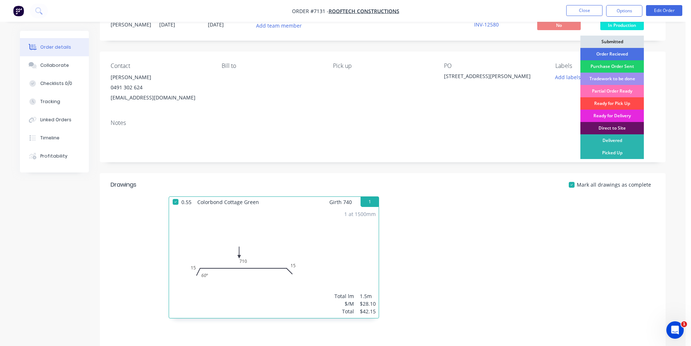
click at [622, 104] on div "Ready for Pick Up" at bounding box center [612, 103] width 63 height 12
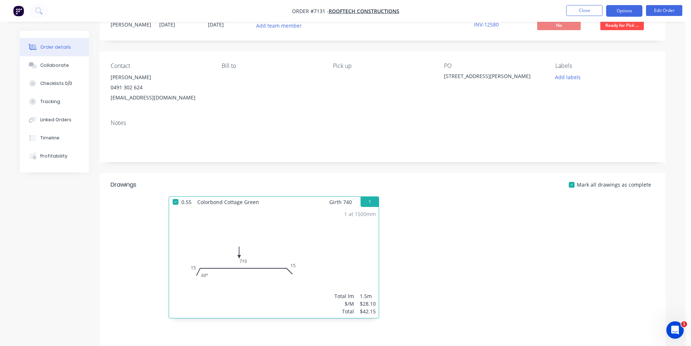
click at [622, 11] on button "Options" at bounding box center [624, 11] width 36 height 12
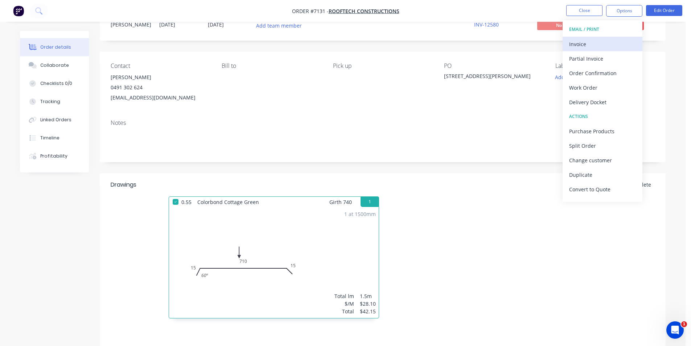
click at [598, 45] on div "Invoice" at bounding box center [602, 44] width 67 height 11
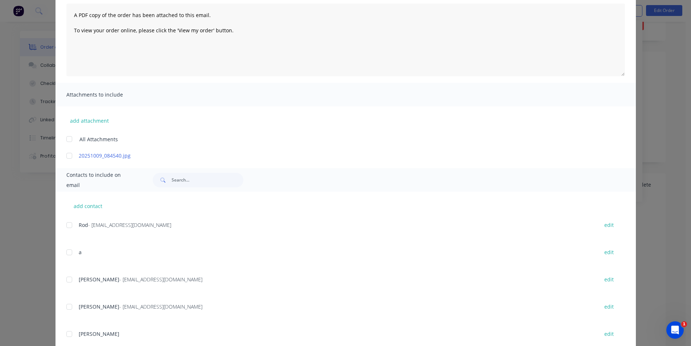
scroll to position [154, 0]
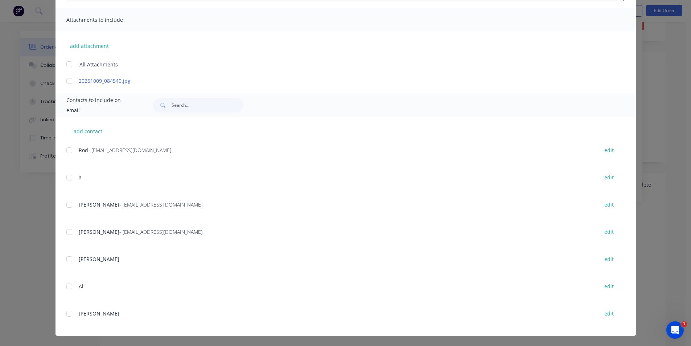
click at [65, 206] on div at bounding box center [69, 204] width 15 height 15
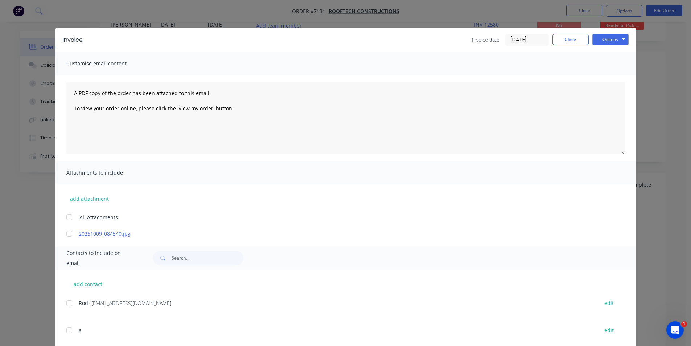
scroll to position [0, 0]
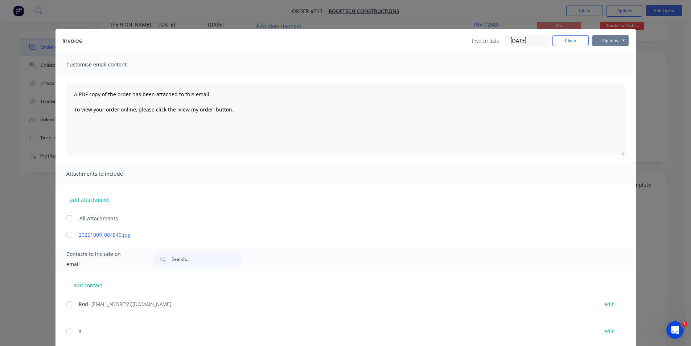
click at [618, 37] on button "Options" at bounding box center [610, 40] width 36 height 11
click at [610, 81] on button "Email" at bounding box center [615, 77] width 46 height 12
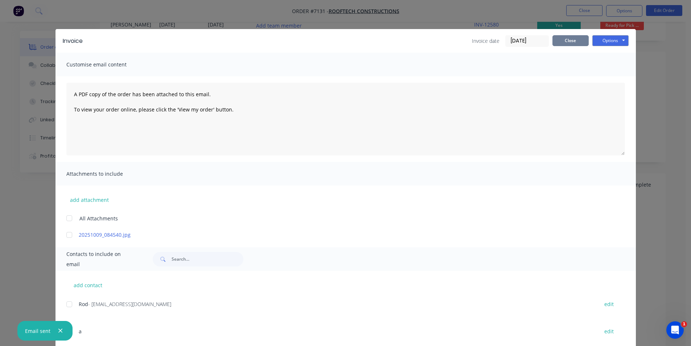
click at [576, 40] on button "Close" at bounding box center [571, 40] width 36 height 11
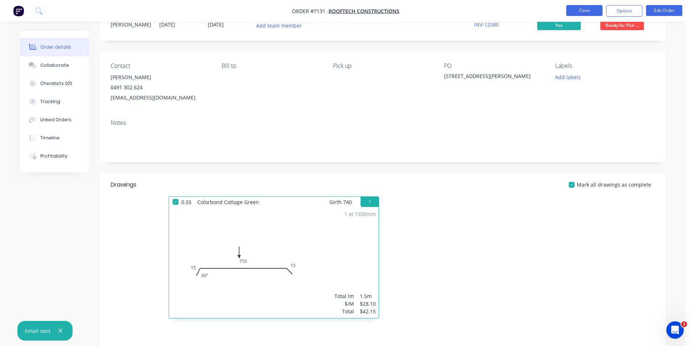
click at [589, 10] on button "Close" at bounding box center [584, 10] width 36 height 11
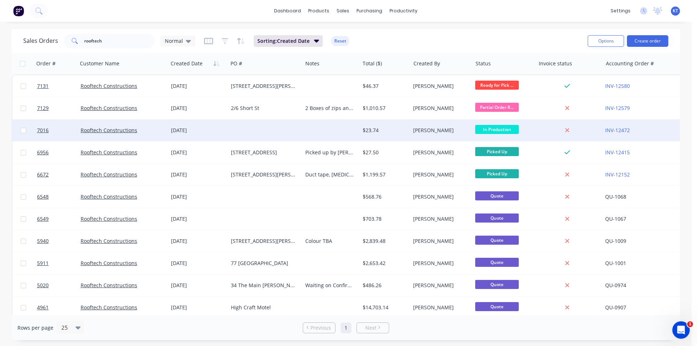
click at [354, 130] on div at bounding box center [330, 130] width 57 height 22
click at [102, 133] on link "Rooftech Constructions" at bounding box center [109, 130] width 57 height 7
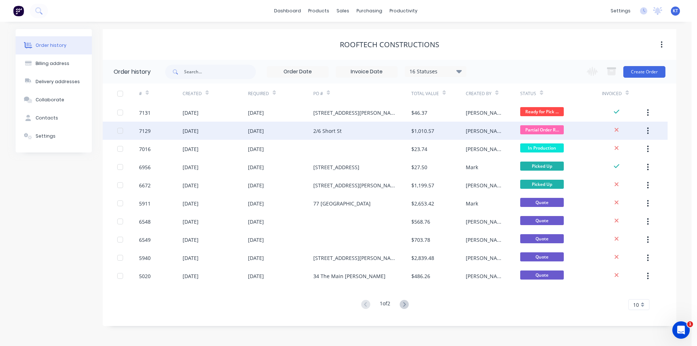
click at [363, 131] on div "2/6 Short St" at bounding box center [362, 131] width 98 height 18
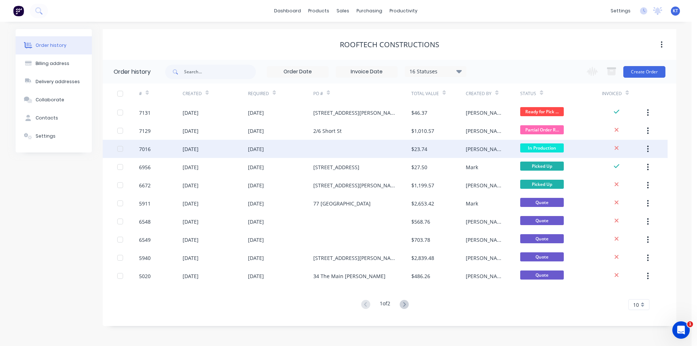
click at [374, 148] on div at bounding box center [362, 149] width 98 height 18
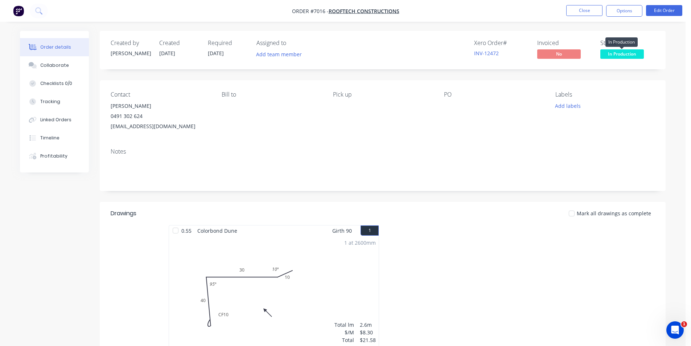
click at [613, 52] on span "In Production" at bounding box center [622, 53] width 44 height 9
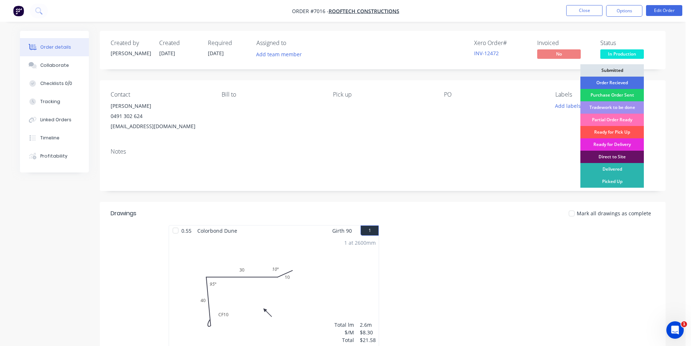
click at [373, 138] on div "Contact Richard Chilcott 0491 302 624 rooftechconstructions@gmail.com Bill to P…" at bounding box center [383, 111] width 566 height 62
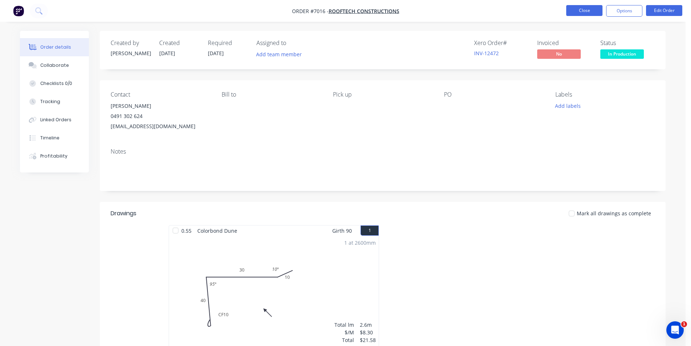
click at [578, 13] on button "Close" at bounding box center [584, 10] width 36 height 11
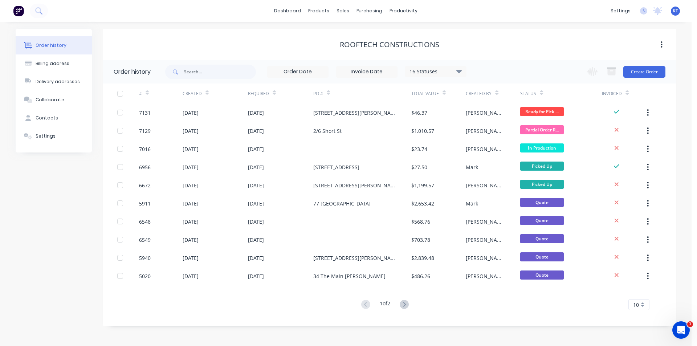
click at [577, 34] on div "Rooftech Constructions" at bounding box center [389, 44] width 573 height 31
click at [347, 5] on div "sales" at bounding box center [343, 10] width 20 height 11
click at [343, 9] on div "sales" at bounding box center [343, 10] width 20 height 11
click at [367, 39] on link "Sales Orders" at bounding box center [381, 34] width 96 height 15
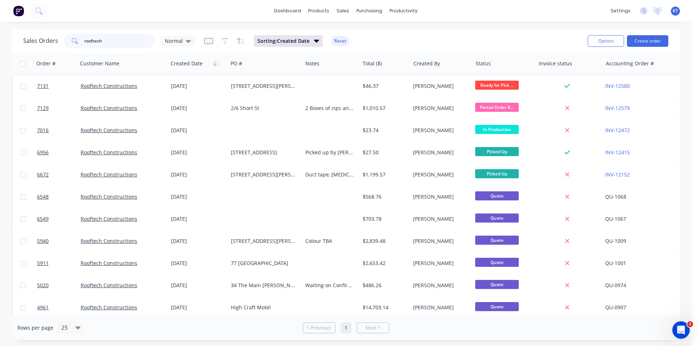
click at [124, 40] on input "rooftech" at bounding box center [119, 41] width 71 height 15
type input "m"
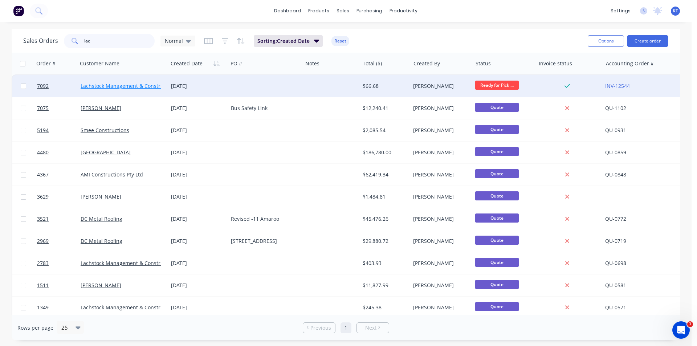
type input "lac"
click at [155, 87] on link "Lachstock Management & Constructions" at bounding box center [130, 85] width 98 height 7
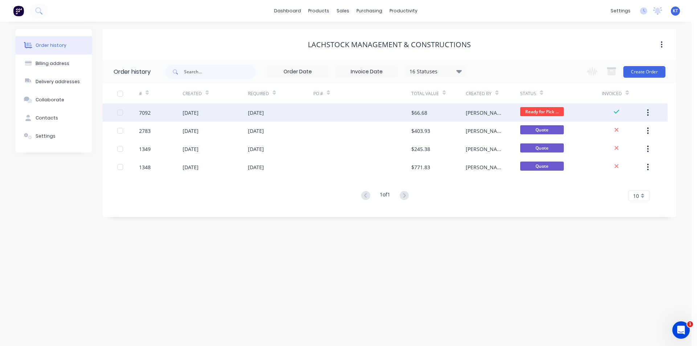
click at [339, 118] on div at bounding box center [362, 112] width 98 height 18
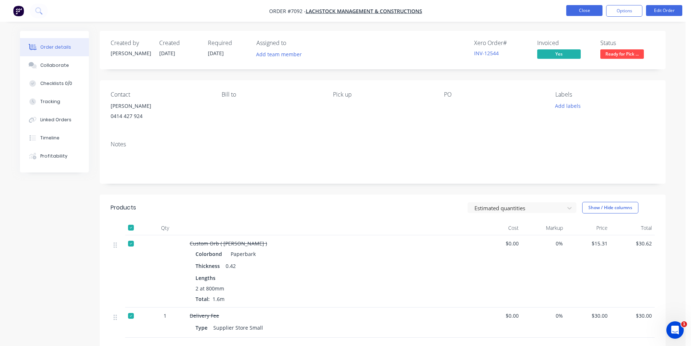
click at [580, 5] on button "Close" at bounding box center [584, 10] width 36 height 11
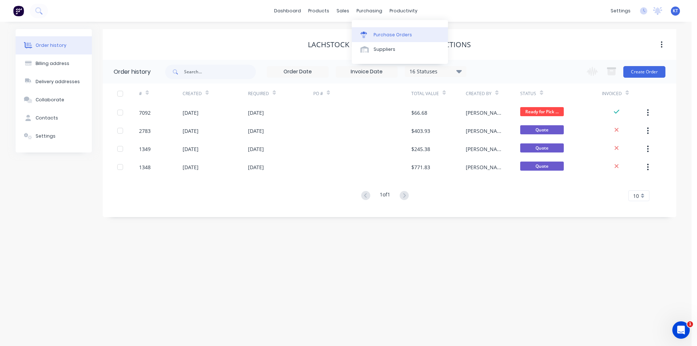
click at [382, 27] on div "Purchase Orders Suppliers" at bounding box center [400, 42] width 96 height 44
click at [384, 34] on div "Purchase Orders" at bounding box center [392, 35] width 38 height 7
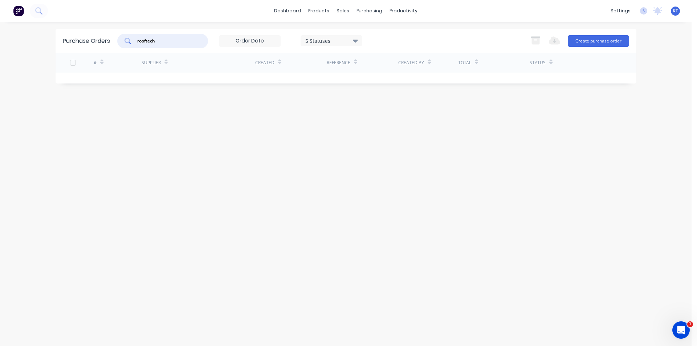
click at [166, 38] on input "rooftech" at bounding box center [166, 40] width 60 height 7
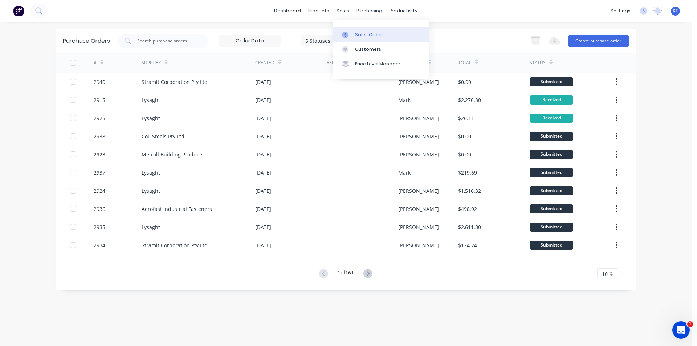
click at [349, 36] on div at bounding box center [347, 35] width 11 height 7
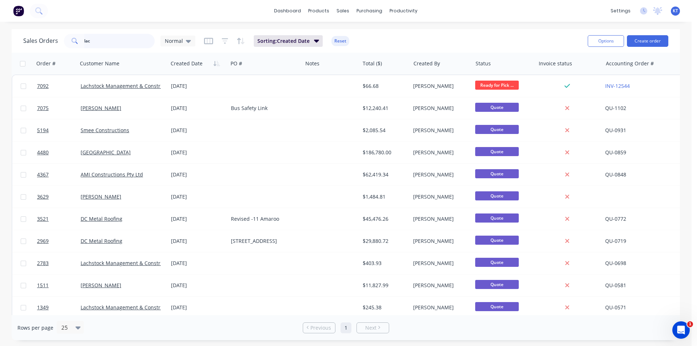
click at [90, 40] on input "lac" at bounding box center [119, 41] width 71 height 15
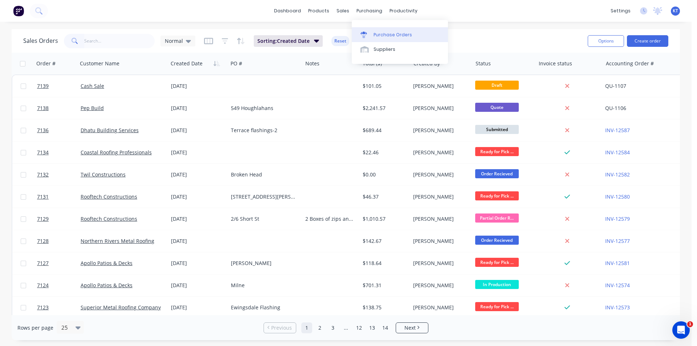
click at [377, 40] on link "Purchase Orders" at bounding box center [400, 34] width 96 height 15
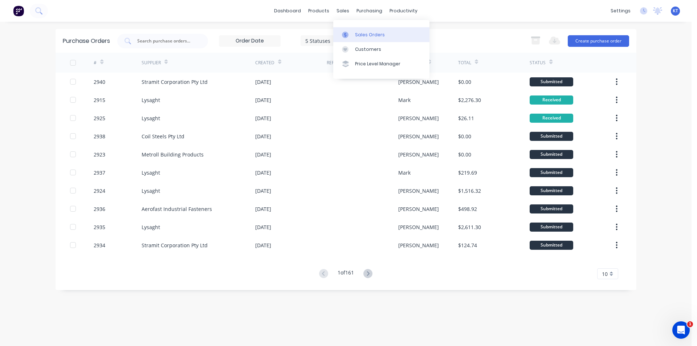
click at [352, 28] on link "Sales Orders" at bounding box center [381, 34] width 96 height 15
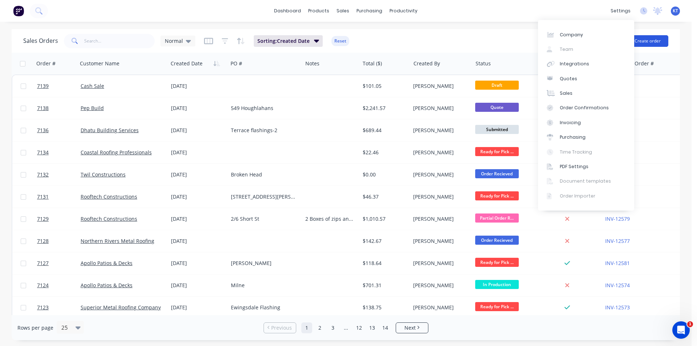
click at [661, 45] on button "Create order" at bounding box center [647, 41] width 41 height 12
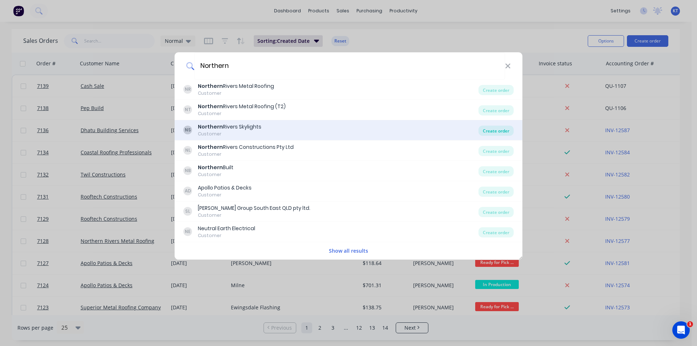
type input "Northern"
click at [487, 128] on div "Create order" at bounding box center [495, 131] width 35 height 10
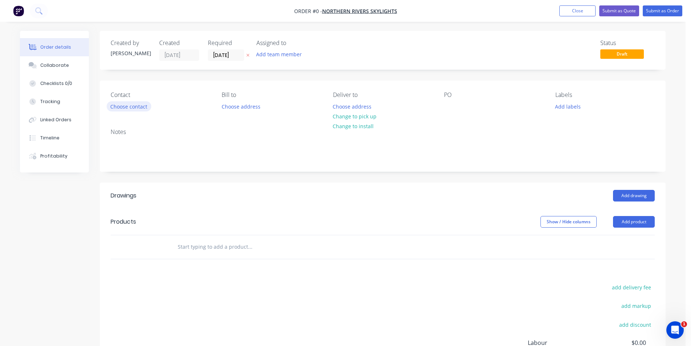
click at [145, 108] on button "Choose contact" at bounding box center [129, 106] width 45 height 10
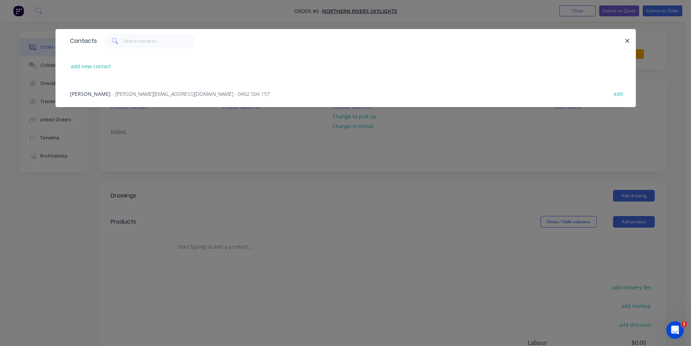
click at [136, 100] on div "Chad White - chad@northernriversskylights.com.au - 0402 504 157 edit" at bounding box center [345, 93] width 559 height 27
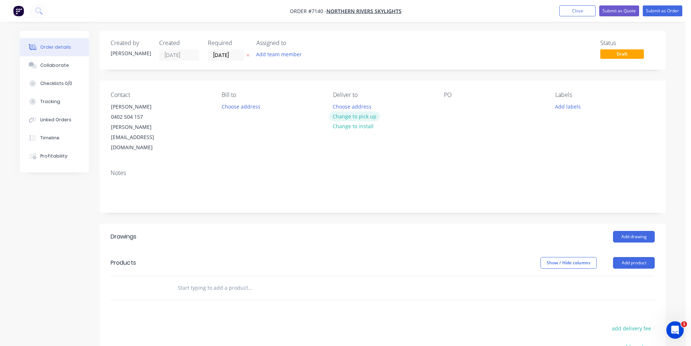
click at [367, 116] on button "Change to pick up" at bounding box center [355, 116] width 52 height 10
click at [449, 103] on div at bounding box center [450, 106] width 12 height 11
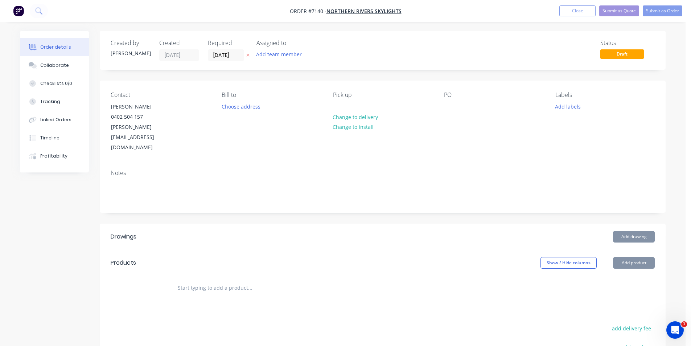
click at [442, 103] on div "Contact Chad White 0402 504 157 chad@northernriversskylights.com.au Bill to Cho…" at bounding box center [383, 122] width 566 height 83
click at [452, 104] on div at bounding box center [450, 106] width 12 height 11
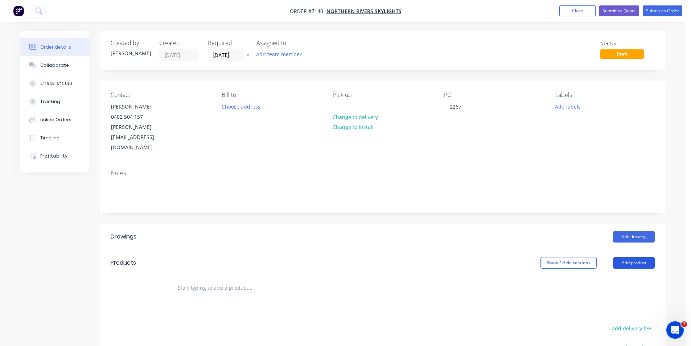
click at [635, 257] on button "Add product" at bounding box center [634, 263] width 42 height 12
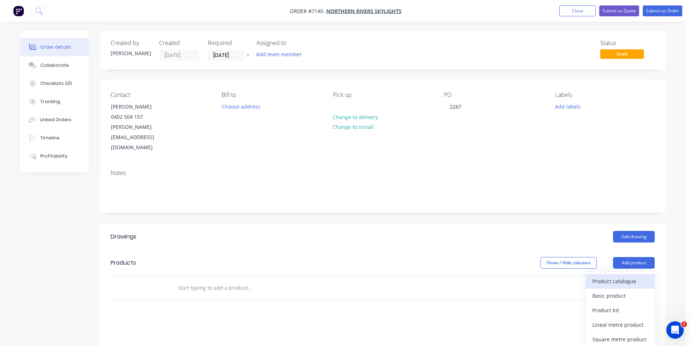
click at [608, 276] on div "Product catalogue" at bounding box center [620, 281] width 56 height 11
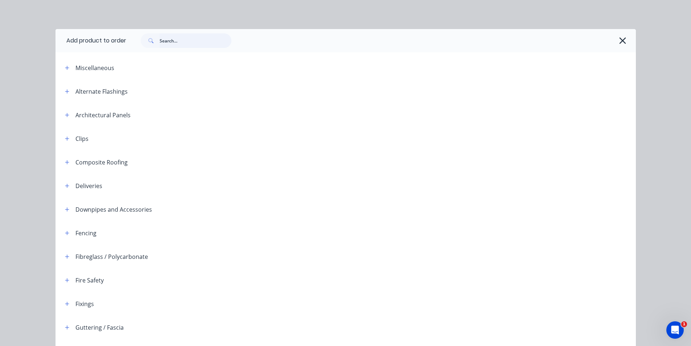
click at [192, 41] on input "text" at bounding box center [196, 40] width 72 height 15
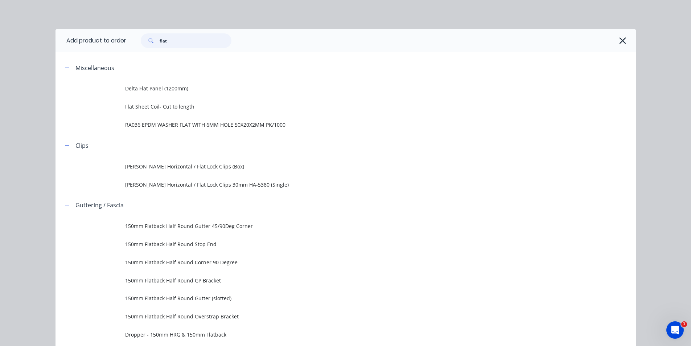
type input "flat"
click at [183, 106] on span "Flat Sheet Coil- Cut to length" at bounding box center [329, 107] width 409 height 8
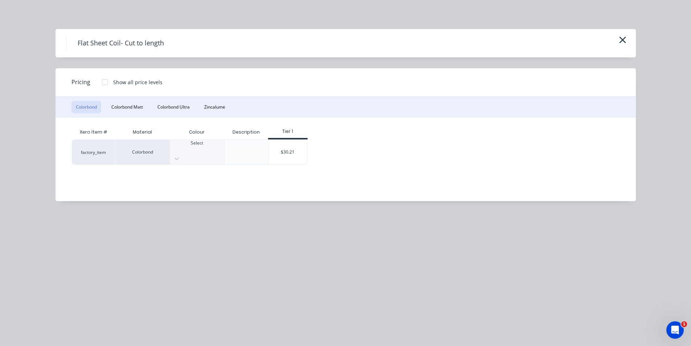
click at [204, 156] on div "Select" at bounding box center [197, 152] width 54 height 25
drag, startPoint x: 312, startPoint y: 147, endPoint x: 285, endPoint y: 145, distance: 26.9
click at [310, 146] on div "factory_item Colorbond Dover White $30.21" at bounding box center [340, 151] width 537 height 25
click at [286, 145] on div "$30.21" at bounding box center [287, 152] width 39 height 25
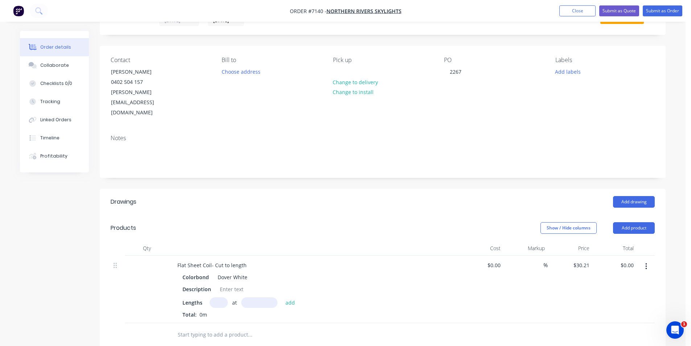
scroll to position [181, 0]
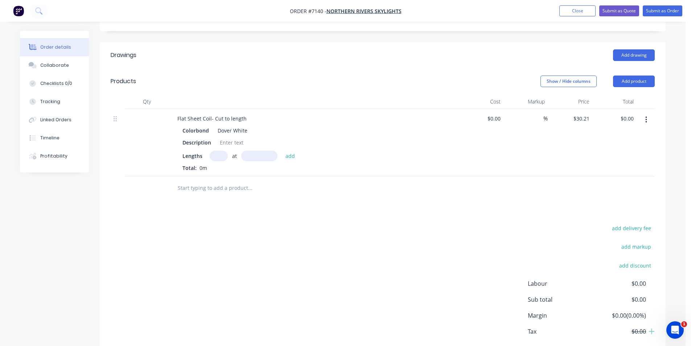
drag, startPoint x: 221, startPoint y: 135, endPoint x: 463, endPoint y: 163, distance: 243.6
click at [222, 151] on input "text" at bounding box center [219, 156] width 18 height 11
type input "1"
type input "900"
click at [282, 151] on button "add" at bounding box center [290, 156] width 17 height 10
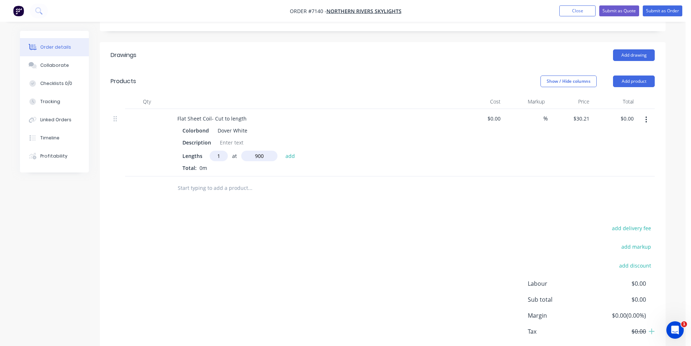
type input "$30.21"
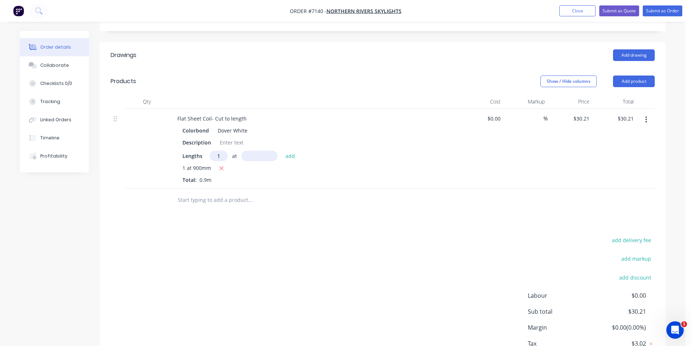
type input "1"
type input "1765"
click at [282, 151] on button "add" at bounding box center [290, 156] width 17 height 10
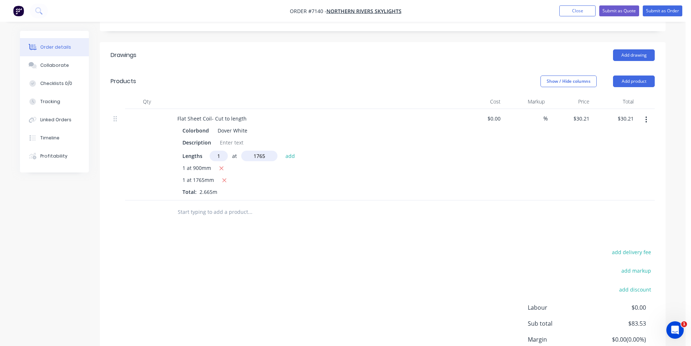
type input "$83.53"
click at [653, 9] on button "Submit as Order" at bounding box center [663, 10] width 40 height 11
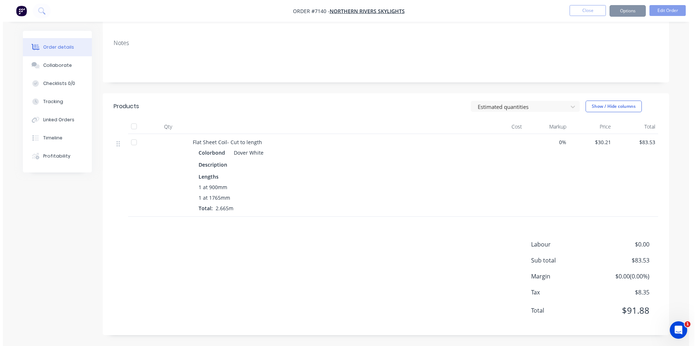
scroll to position [0, 0]
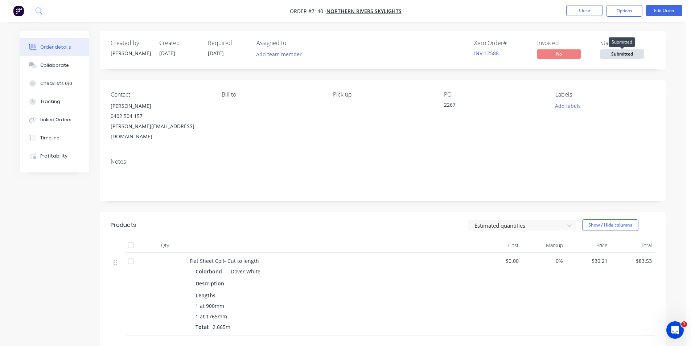
click at [622, 54] on span "Submitted" at bounding box center [622, 53] width 44 height 9
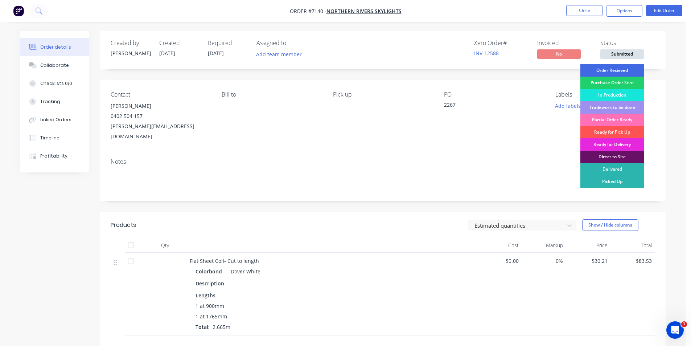
click at [590, 69] on div "Order Recieved" at bounding box center [612, 70] width 63 height 12
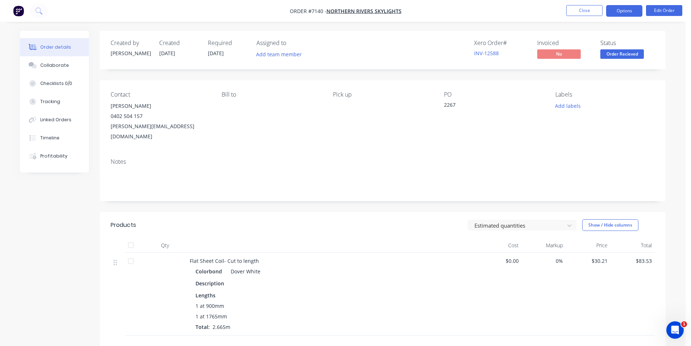
click at [627, 11] on button "Options" at bounding box center [624, 11] width 36 height 12
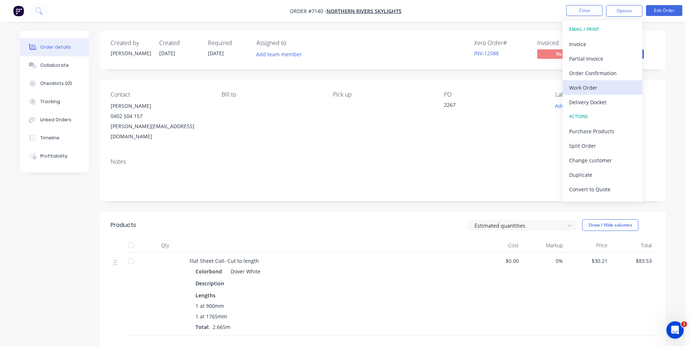
drag, startPoint x: 579, startPoint y: 81, endPoint x: 578, endPoint y: 86, distance: 6.0
click at [578, 86] on button "Work Order" at bounding box center [603, 87] width 80 height 15
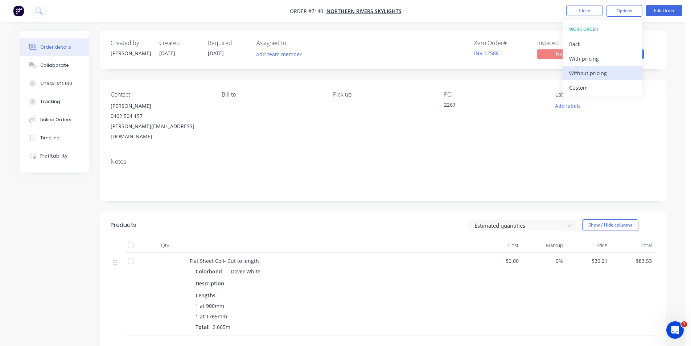
click at [566, 72] on button "Without pricing" at bounding box center [603, 73] width 80 height 15
drag, startPoint x: 682, startPoint y: 110, endPoint x: 694, endPoint y: 106, distance: 12.5
click at [683, 110] on div "Order details Collaborate Checklists 0/0 Tracking Linked Orders Timeline Profit…" at bounding box center [343, 232] width 686 height 464
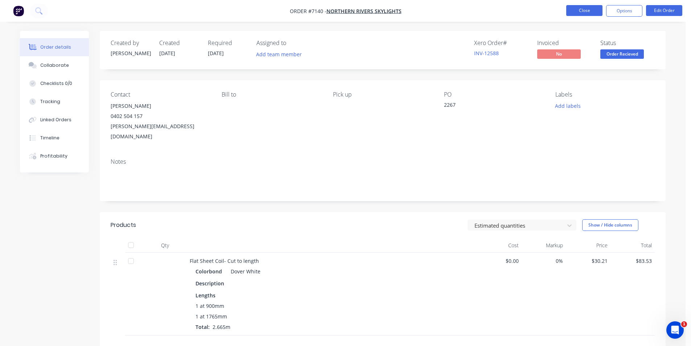
click at [589, 9] on button "Close" at bounding box center [584, 10] width 36 height 11
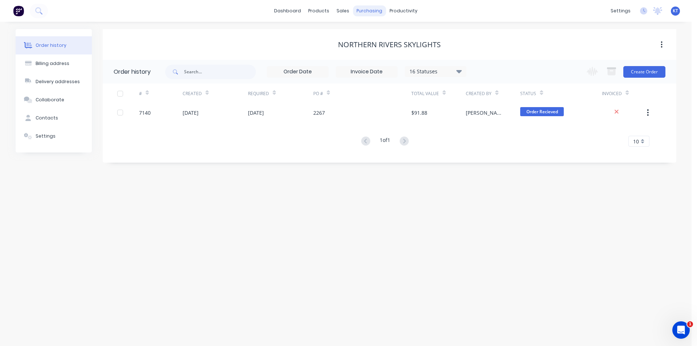
click at [374, 12] on div "purchasing" at bounding box center [369, 10] width 33 height 11
click at [385, 34] on div "Purchase Orders" at bounding box center [392, 35] width 38 height 7
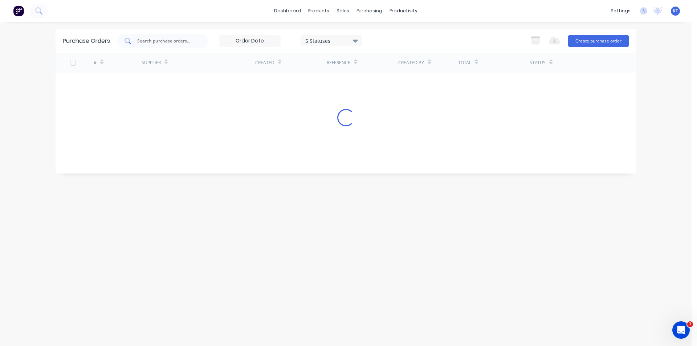
click at [186, 36] on div at bounding box center [162, 41] width 91 height 15
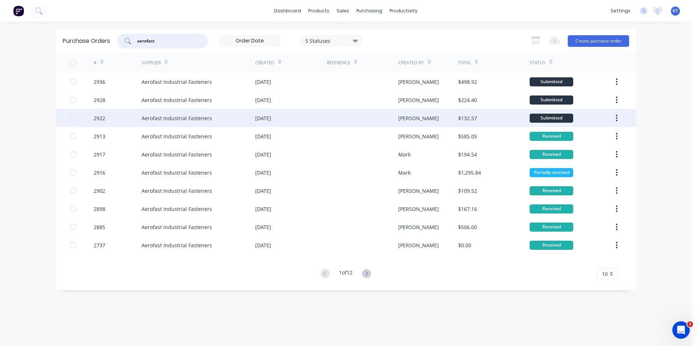
type input "aerofast"
click at [388, 117] on div at bounding box center [362, 118] width 71 height 18
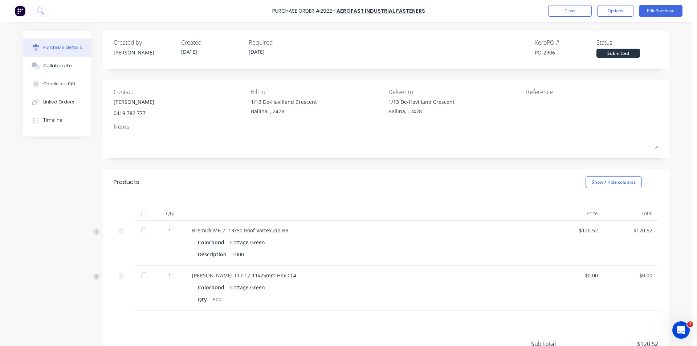
click at [137, 213] on div at bounding box center [144, 213] width 15 height 15
click at [585, 11] on button "Close" at bounding box center [570, 11] width 44 height 12
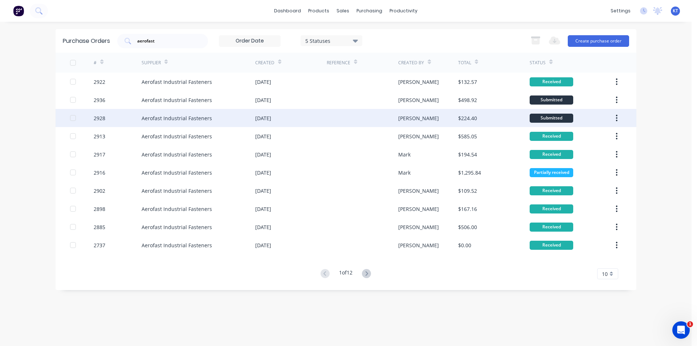
click at [230, 118] on div "Aerofast Industrial Fasteners" at bounding box center [199, 118] width 114 height 18
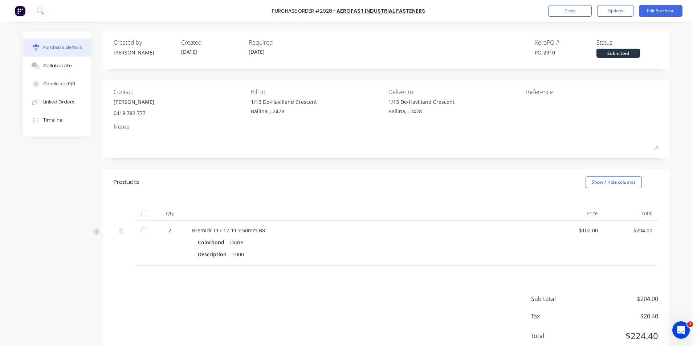
click at [142, 213] on div at bounding box center [144, 213] width 15 height 15
click at [595, 11] on div "Close Options Edit Purchase" at bounding box center [615, 11] width 134 height 12
click at [577, 11] on button "Close" at bounding box center [570, 11] width 44 height 12
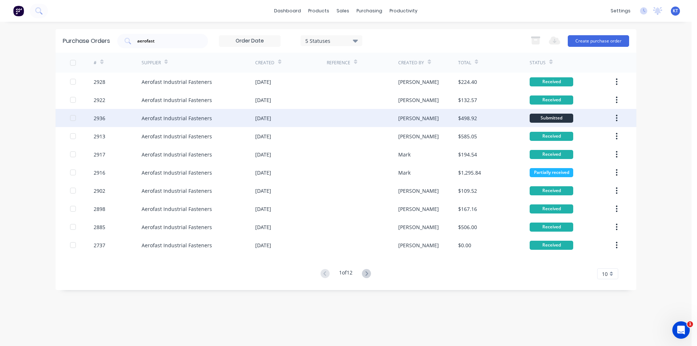
click at [447, 126] on div "[PERSON_NAME]" at bounding box center [428, 118] width 60 height 18
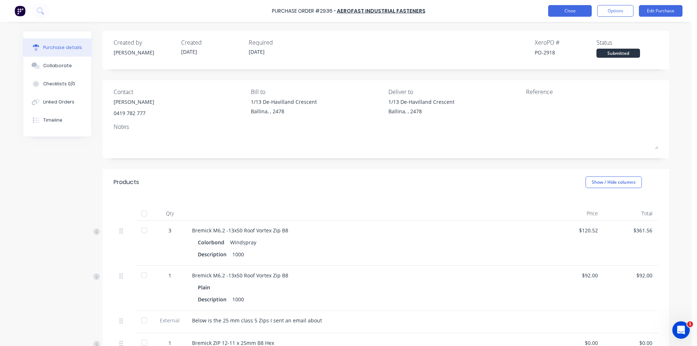
click at [566, 16] on button "Close" at bounding box center [570, 11] width 44 height 12
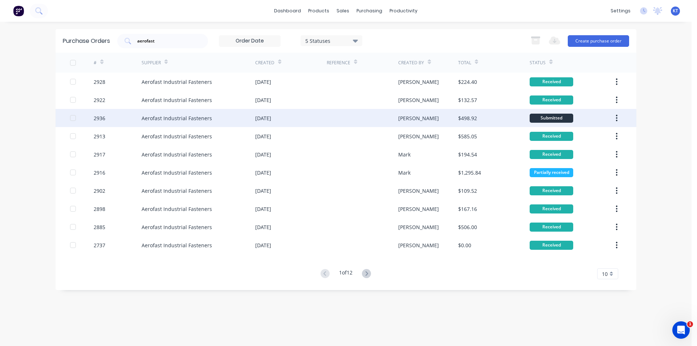
click at [362, 114] on div at bounding box center [362, 118] width 71 height 18
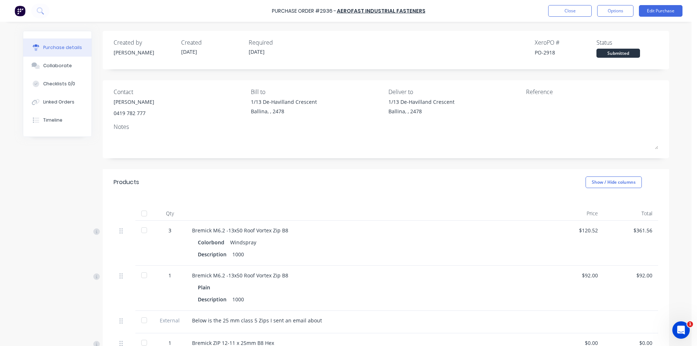
scroll to position [136, 0]
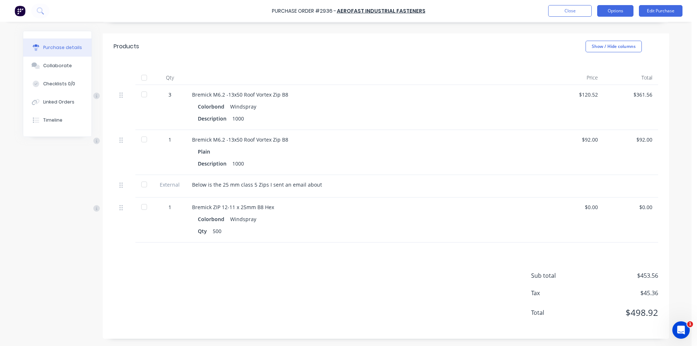
click at [623, 15] on button "Options" at bounding box center [615, 11] width 36 height 12
click at [671, 12] on button "Edit Purchase" at bounding box center [661, 11] width 44 height 12
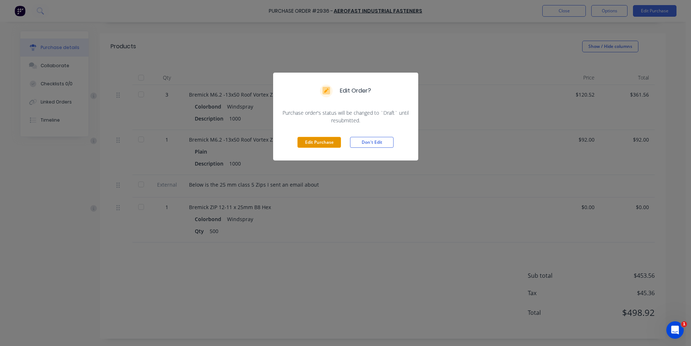
click at [332, 143] on button "Edit Purchase" at bounding box center [320, 142] width 44 height 11
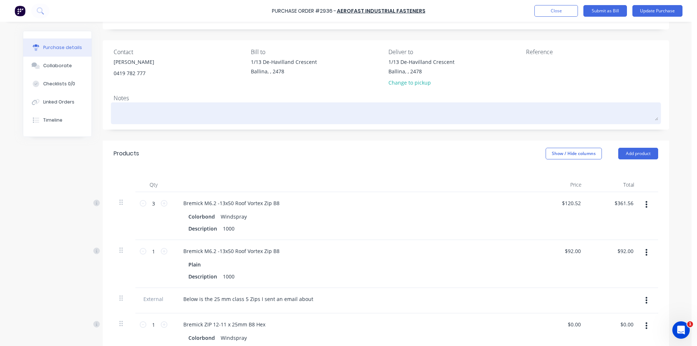
scroll to position [38, 0]
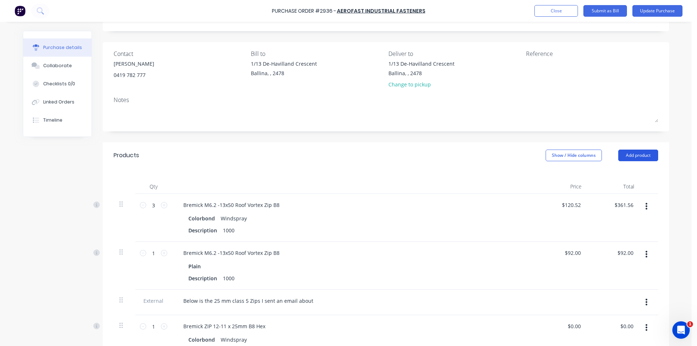
click at [639, 159] on button "Add product" at bounding box center [638, 155] width 40 height 12
click at [639, 241] on div "Notes (External)" at bounding box center [623, 246] width 56 height 11
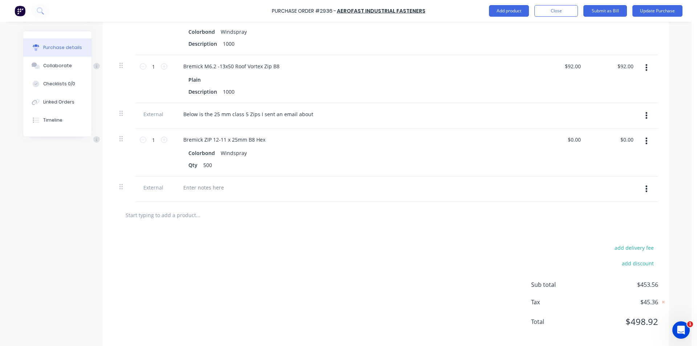
scroll to position [234, 0]
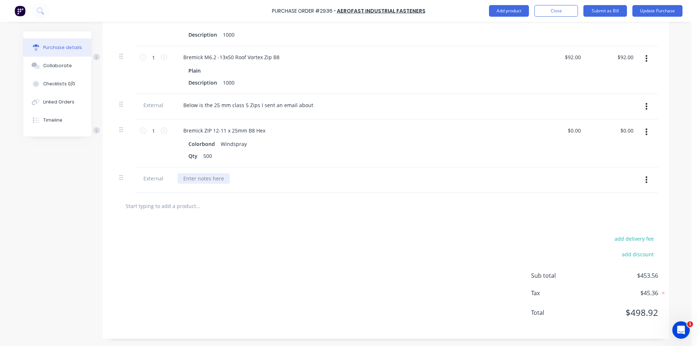
click at [212, 174] on div at bounding box center [203, 178] width 52 height 11
click at [506, 13] on button "Add product" at bounding box center [509, 11] width 40 height 12
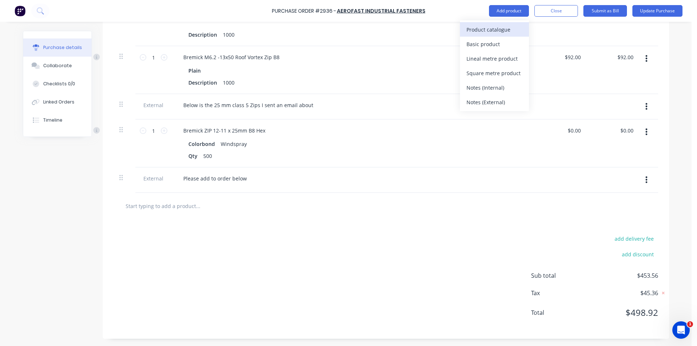
click at [504, 35] on button "Product catalogue" at bounding box center [494, 29] width 69 height 15
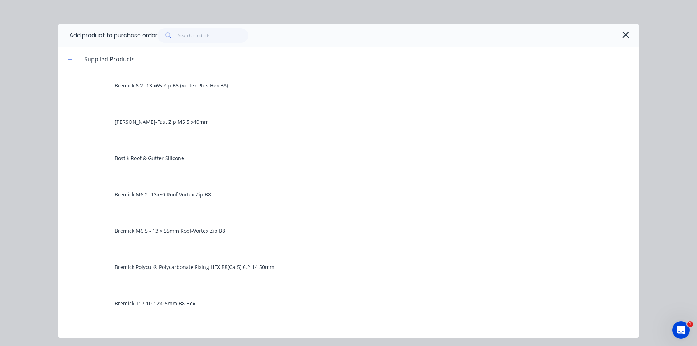
click at [218, 45] on div "Add product to purchase order" at bounding box center [348, 36] width 580 height 24
click at [217, 39] on input "text" at bounding box center [213, 35] width 71 height 15
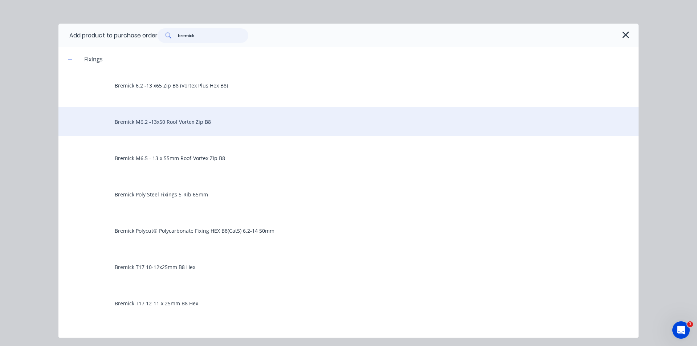
type input "bremick"
click at [200, 127] on div "Bremick M6.2 -13x50 Roof Vortex Zip B8" at bounding box center [348, 121] width 580 height 29
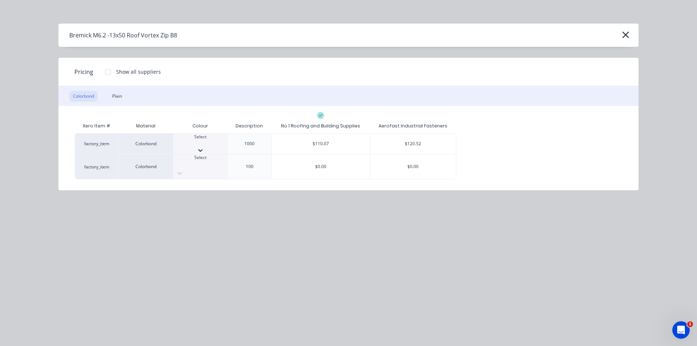
click at [202, 149] on icon at bounding box center [200, 150] width 4 height 3
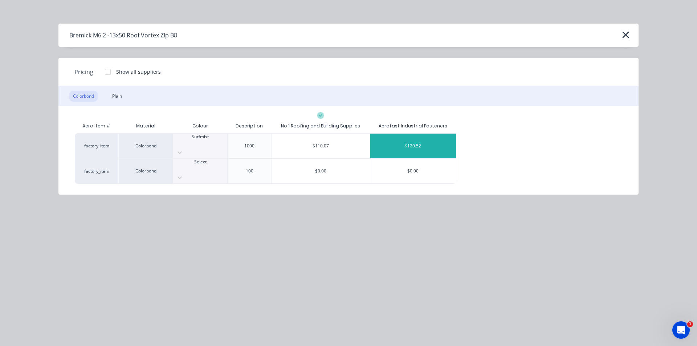
click at [416, 144] on div "$120.52" at bounding box center [413, 146] width 86 height 25
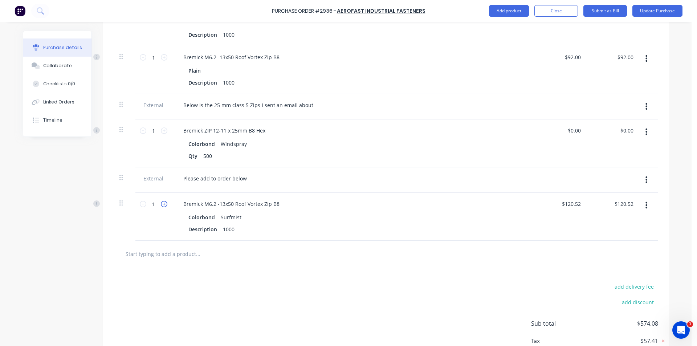
drag, startPoint x: 163, startPoint y: 204, endPoint x: 235, endPoint y: 189, distance: 73.6
click at [163, 204] on icon at bounding box center [164, 204] width 7 height 7
type input "2"
type input "$241.04"
click at [680, 11] on button "Update Purchase" at bounding box center [657, 11] width 50 height 12
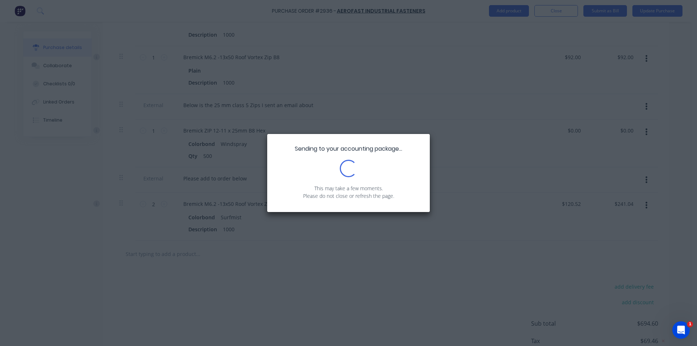
scroll to position [0, 0]
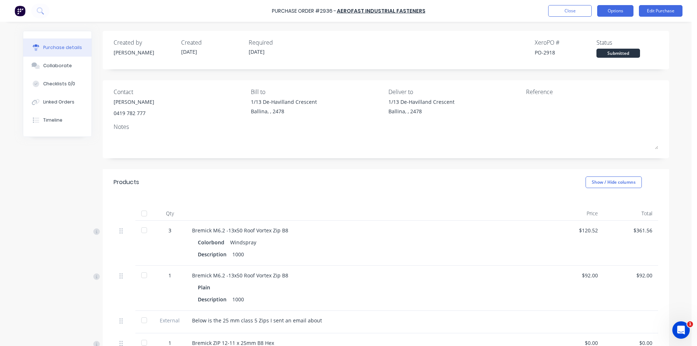
click at [621, 7] on button "Options" at bounding box center [615, 11] width 36 height 12
click at [605, 31] on div "Print / Email" at bounding box center [599, 29] width 56 height 11
click at [604, 57] on div "Without pricing" at bounding box center [599, 58] width 56 height 11
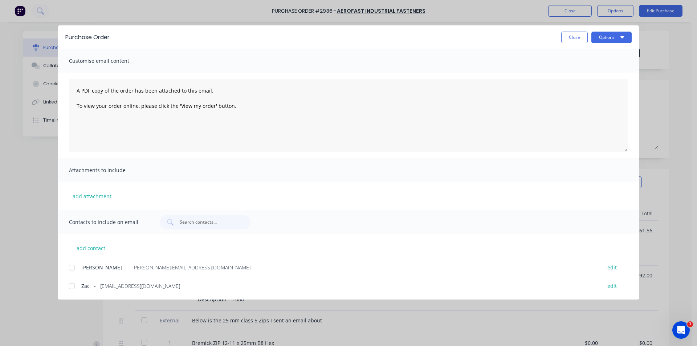
click at [75, 269] on div at bounding box center [72, 267] width 15 height 15
click at [594, 33] on button "Options" at bounding box center [611, 38] width 40 height 12
click at [609, 87] on div "Email" at bounding box center [597, 84] width 56 height 11
drag, startPoint x: 567, startPoint y: 37, endPoint x: 654, endPoint y: 28, distance: 87.8
click at [567, 37] on button "Close" at bounding box center [574, 38] width 26 height 12
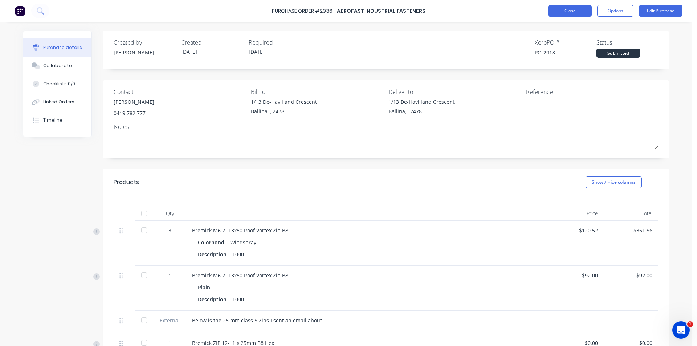
click at [555, 7] on button "Close" at bounding box center [570, 11] width 44 height 12
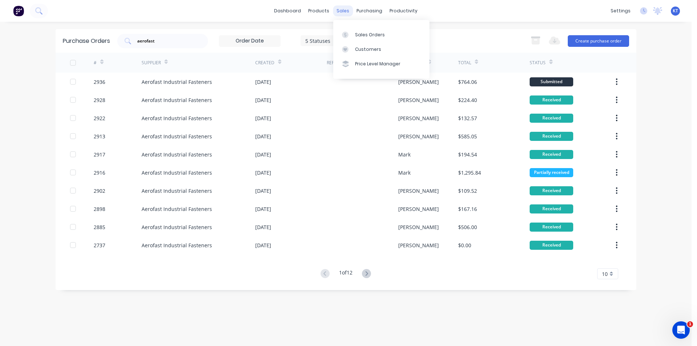
click at [342, 13] on div "sales" at bounding box center [343, 10] width 20 height 11
click at [368, 32] on div "Sales Orders" at bounding box center [370, 35] width 30 height 7
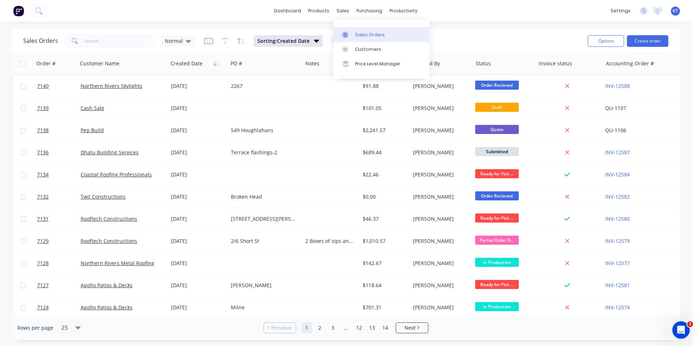
click at [369, 36] on div "Sales Orders" at bounding box center [370, 35] width 30 height 7
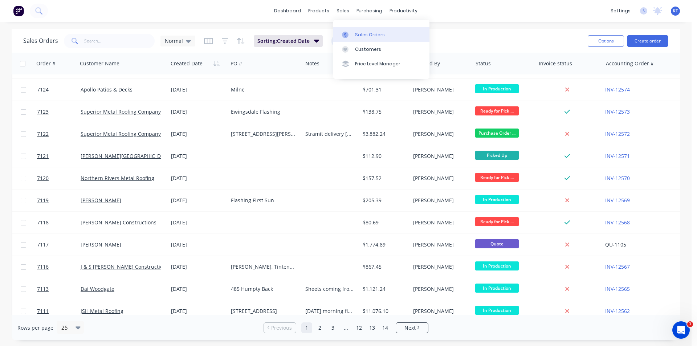
click at [346, 32] on icon at bounding box center [345, 35] width 7 height 7
click at [371, 50] on div "Customers" at bounding box center [368, 49] width 26 height 7
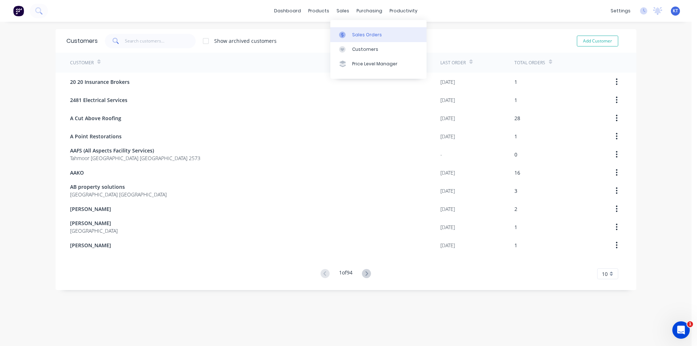
click at [358, 37] on div "Sales Orders" at bounding box center [367, 35] width 30 height 7
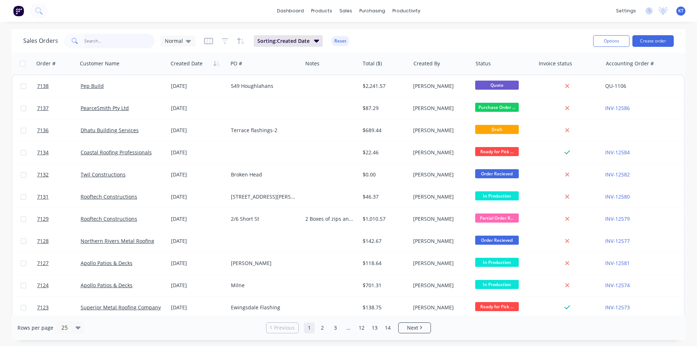
click at [118, 44] on input "text" at bounding box center [119, 41] width 71 height 15
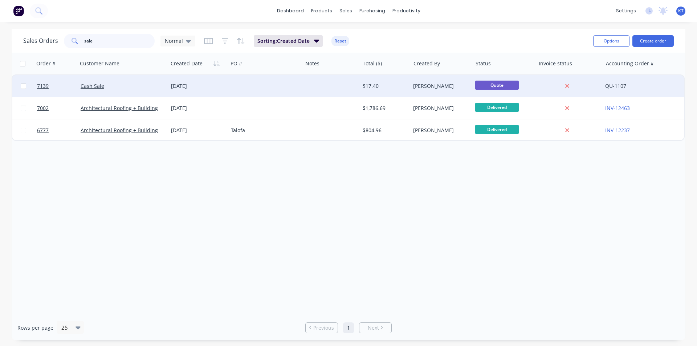
type input "sale"
click at [137, 90] on div "Cash Sale" at bounding box center [123, 86] width 90 height 22
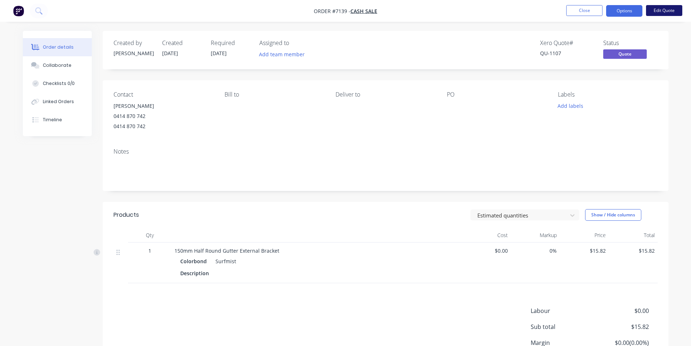
click at [659, 12] on button "Edit Quote" at bounding box center [664, 10] width 36 height 11
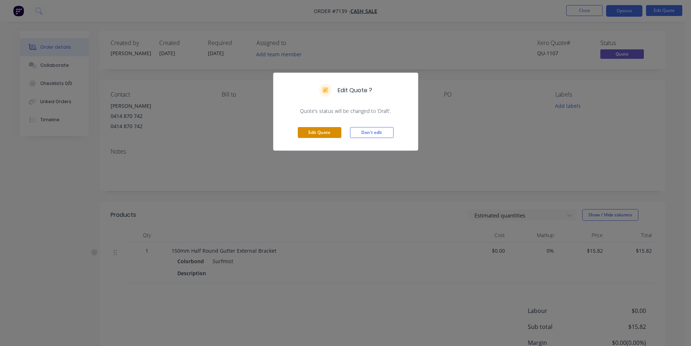
click at [329, 134] on button "Edit Quote" at bounding box center [320, 132] width 44 height 11
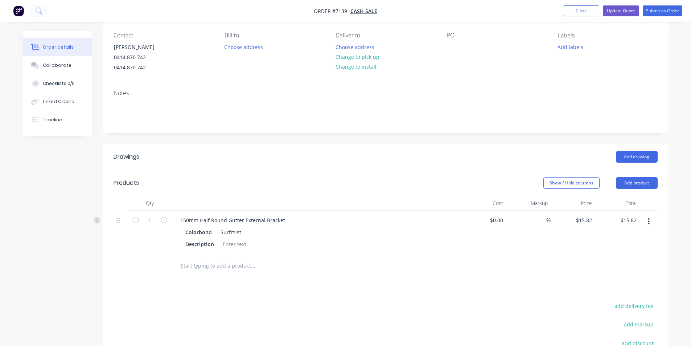
scroll to position [73, 0]
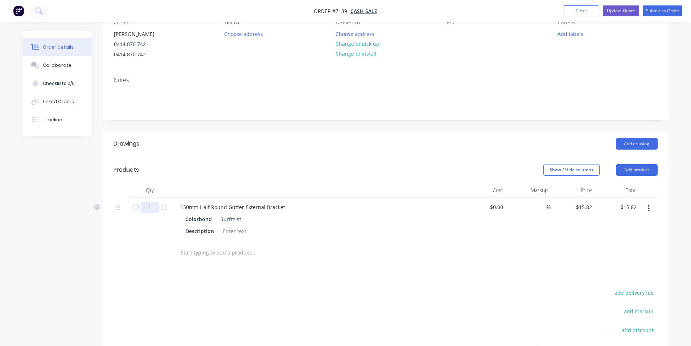
click at [151, 208] on input "1" at bounding box center [149, 207] width 19 height 11
type input "10"
type input "$158.20"
click at [239, 268] on div "Drawings Add drawing Products Show / Hide columns Add product Qty Cost Markup P…" at bounding box center [386, 285] width 566 height 308
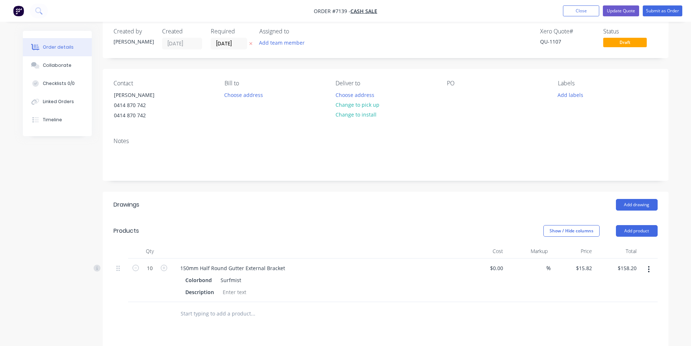
scroll to position [0, 0]
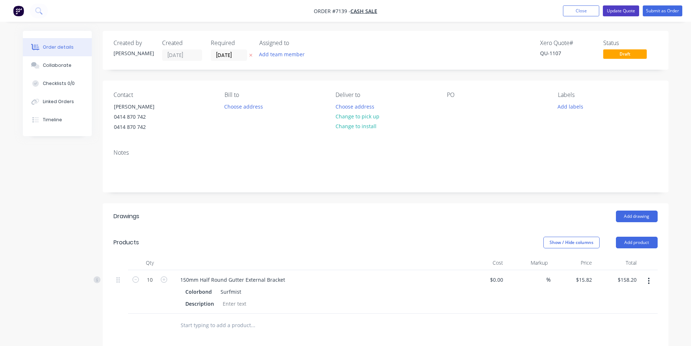
click at [626, 13] on button "Update Quote" at bounding box center [621, 10] width 36 height 11
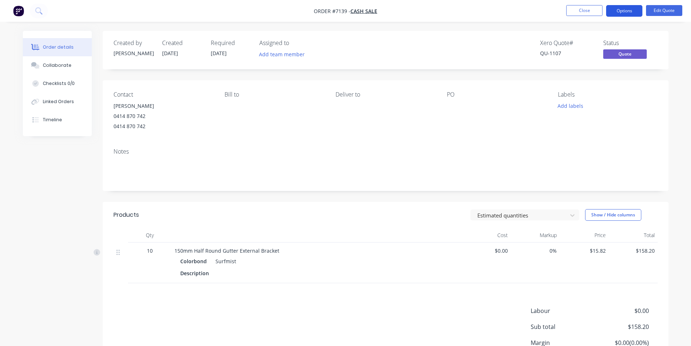
click at [624, 13] on button "Options" at bounding box center [624, 11] width 36 height 12
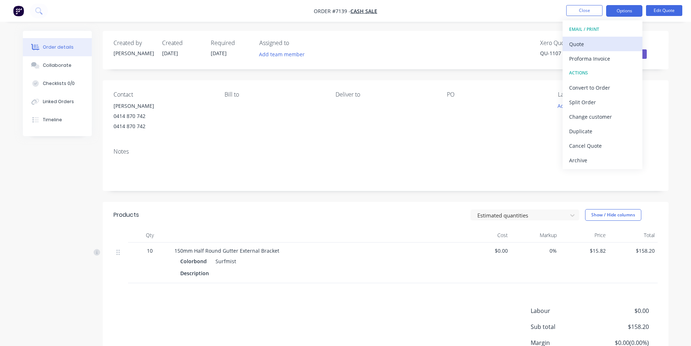
click at [612, 46] on div "Quote" at bounding box center [602, 44] width 67 height 11
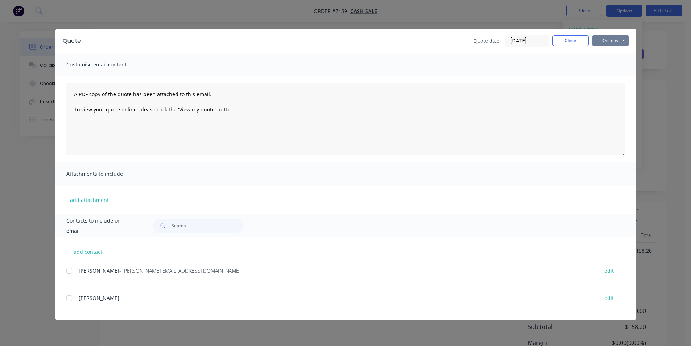
click at [622, 40] on button "Options" at bounding box center [610, 40] width 36 height 11
click at [619, 77] on button "Email" at bounding box center [615, 77] width 46 height 12
click at [607, 41] on button "Options" at bounding box center [610, 40] width 36 height 11
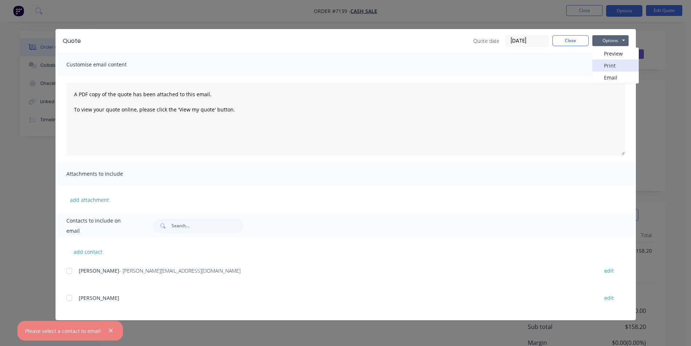
click at [610, 65] on button "Print" at bounding box center [615, 66] width 46 height 12
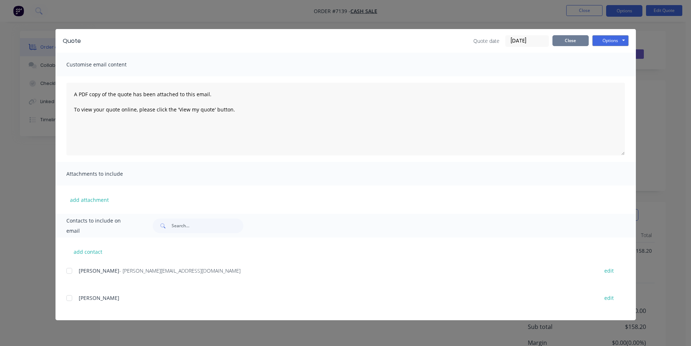
click at [570, 43] on button "Close" at bounding box center [571, 40] width 36 height 11
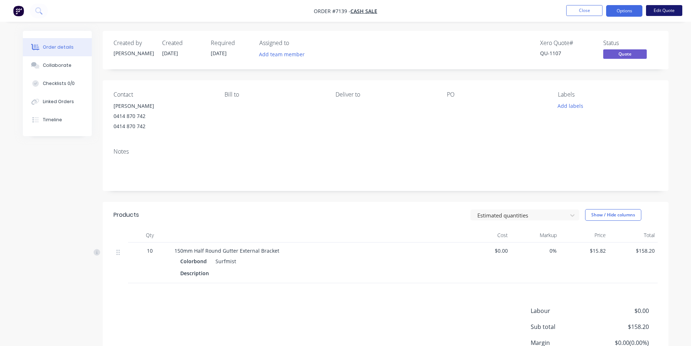
click at [666, 10] on button "Edit Quote" at bounding box center [664, 10] width 36 height 11
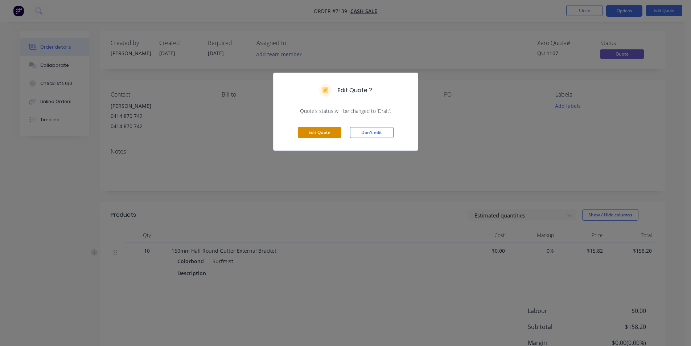
click at [314, 138] on button "Edit Quote" at bounding box center [320, 132] width 44 height 11
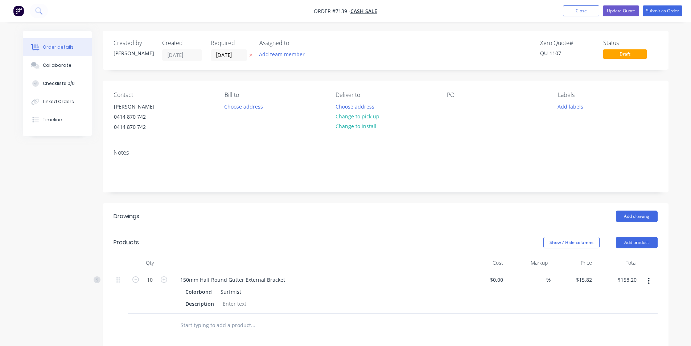
click at [120, 281] on div at bounding box center [120, 279] width 9 height 10
click at [645, 282] on button "button" at bounding box center [648, 280] width 17 height 13
click at [613, 342] on div "Delete" at bounding box center [623, 343] width 56 height 11
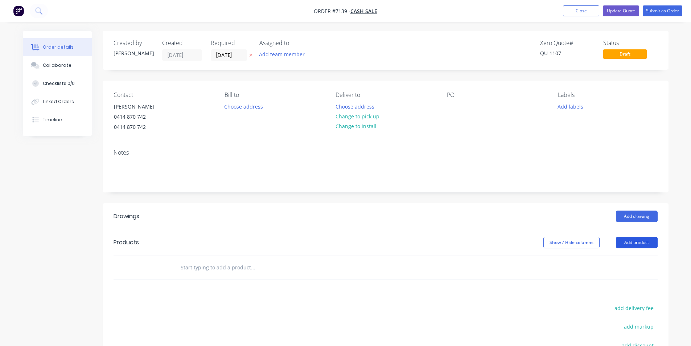
click at [641, 243] on button "Add product" at bounding box center [637, 243] width 42 height 12
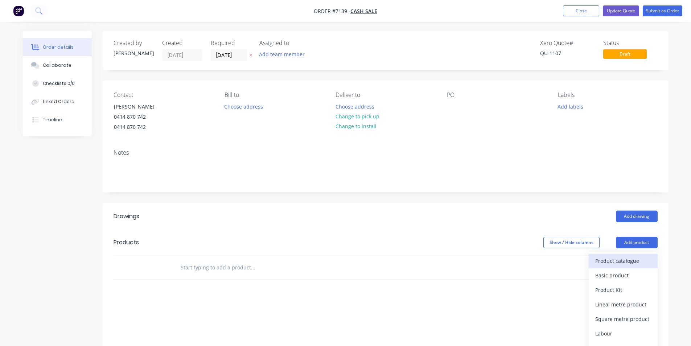
click at [620, 265] on div "Product catalogue" at bounding box center [623, 260] width 56 height 11
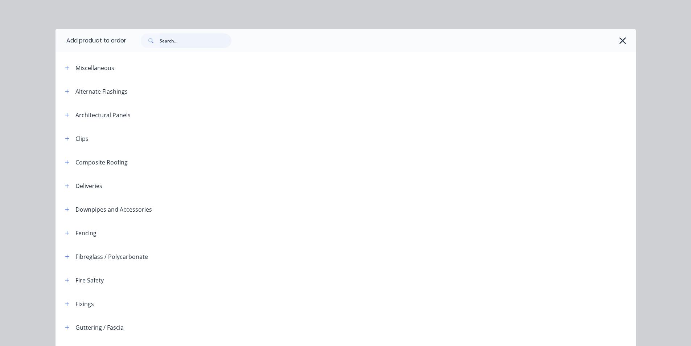
click at [193, 40] on input "text" at bounding box center [196, 40] width 72 height 15
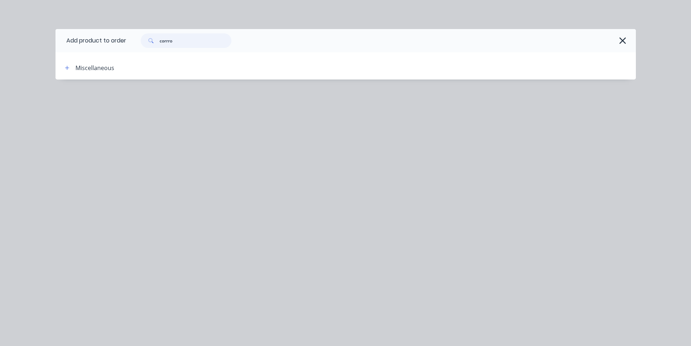
click at [170, 38] on input "corrro" at bounding box center [196, 40] width 72 height 15
type input "[PERSON_NAME]"
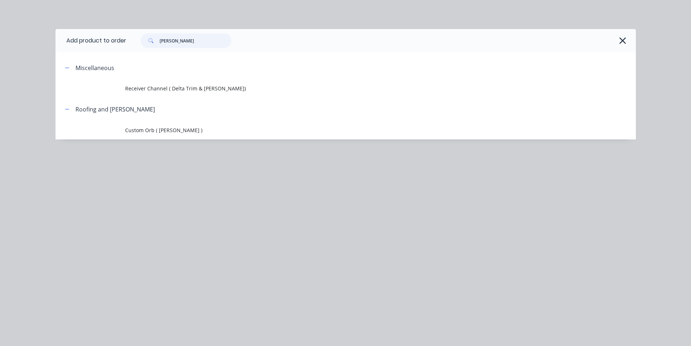
scroll to position [36, 0]
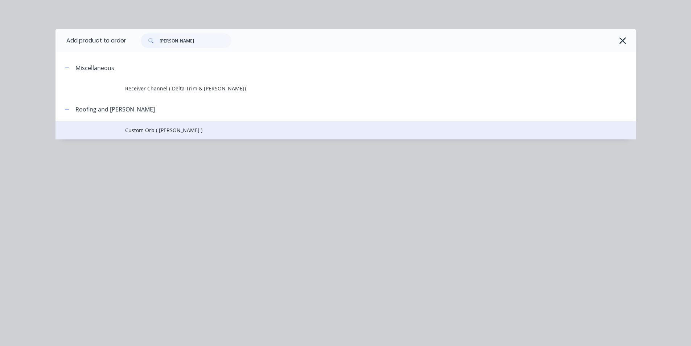
click at [164, 130] on span "Custom Orb ( [PERSON_NAME] )" at bounding box center [329, 130] width 409 height 8
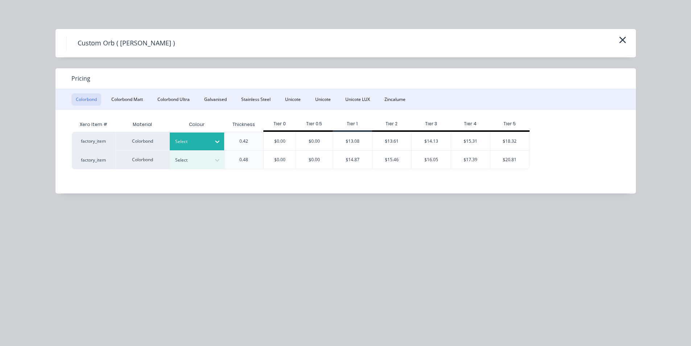
click at [208, 146] on div "Select" at bounding box center [190, 141] width 41 height 9
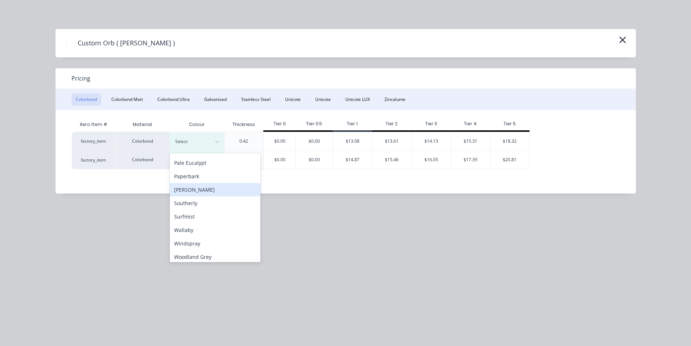
scroll to position [189, 0]
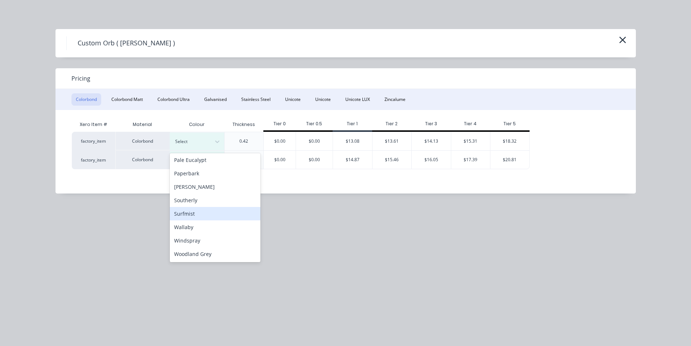
click at [197, 213] on div "Surfmist" at bounding box center [215, 213] width 91 height 13
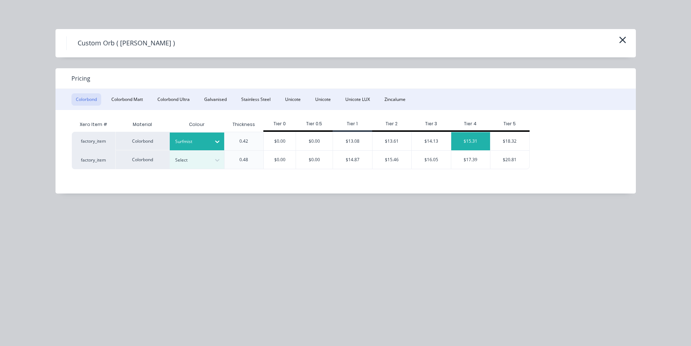
click at [485, 140] on div "$15.31" at bounding box center [470, 141] width 39 height 18
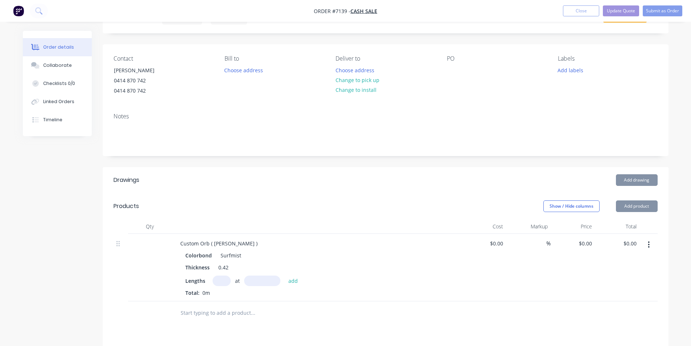
type input "$15.31"
click at [221, 282] on input "text" at bounding box center [222, 280] width 18 height 11
type input "1"
type input "6000"
click at [285, 275] on button "add" at bounding box center [293, 280] width 17 height 10
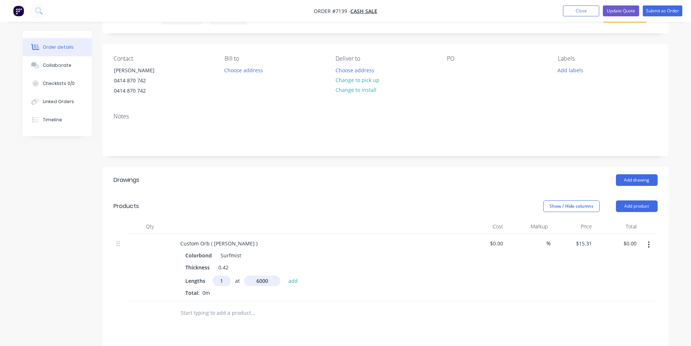
type input "$91.86"
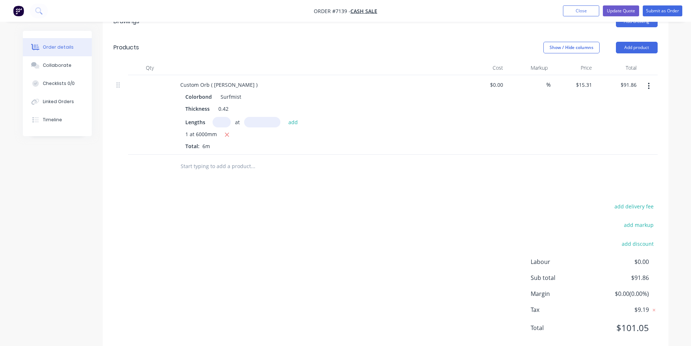
scroll to position [212, 0]
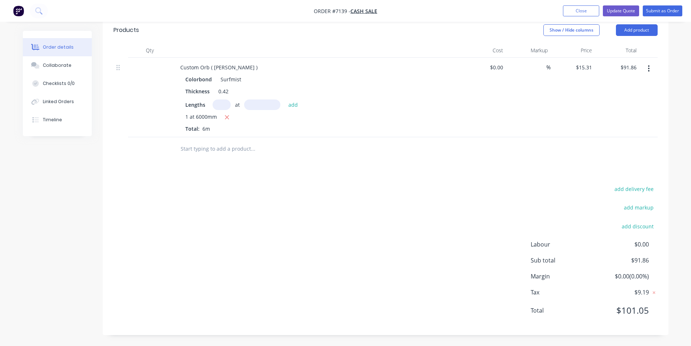
click at [272, 197] on div "add delivery fee add markup add discount Labour $0.00 Sub total $91.86 Margin $…" at bounding box center [386, 254] width 544 height 140
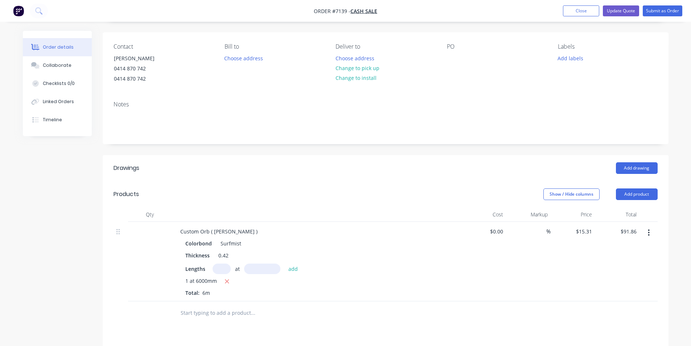
scroll to position [31, 0]
